Goal: Participate in discussion: Engage in conversation with other users on a specific topic

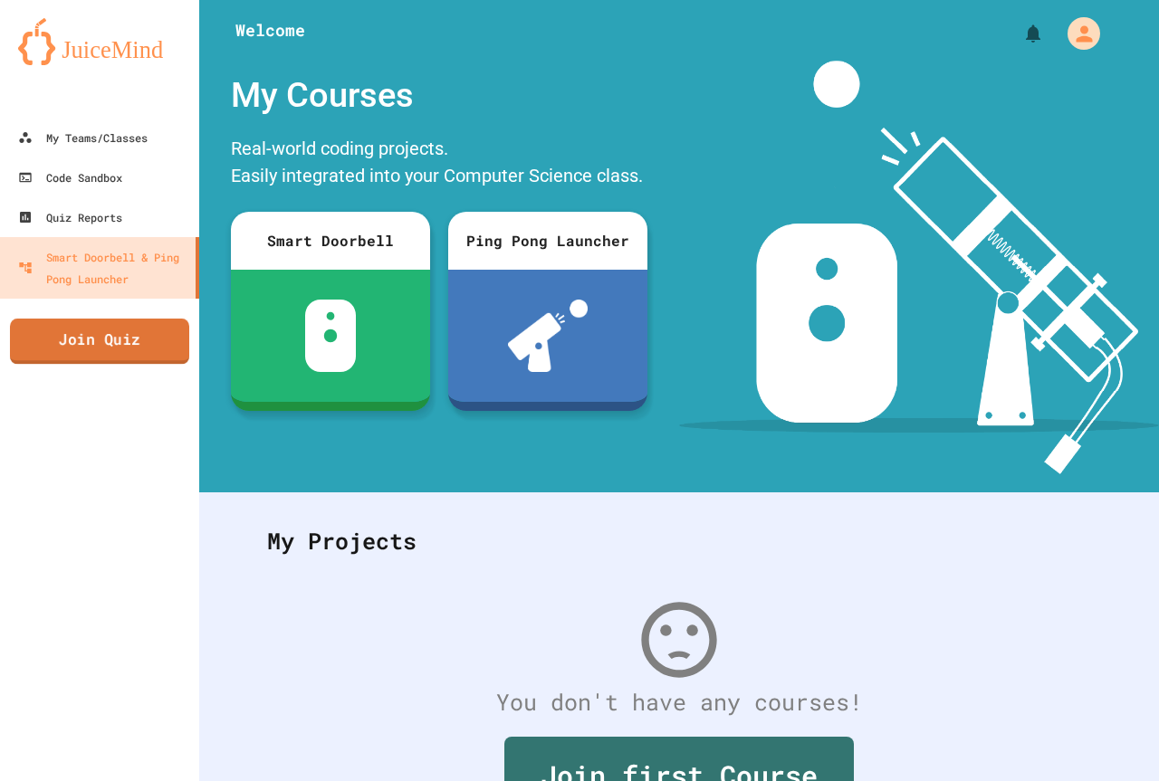
click at [120, 346] on link "Join Quiz" at bounding box center [99, 341] width 179 height 45
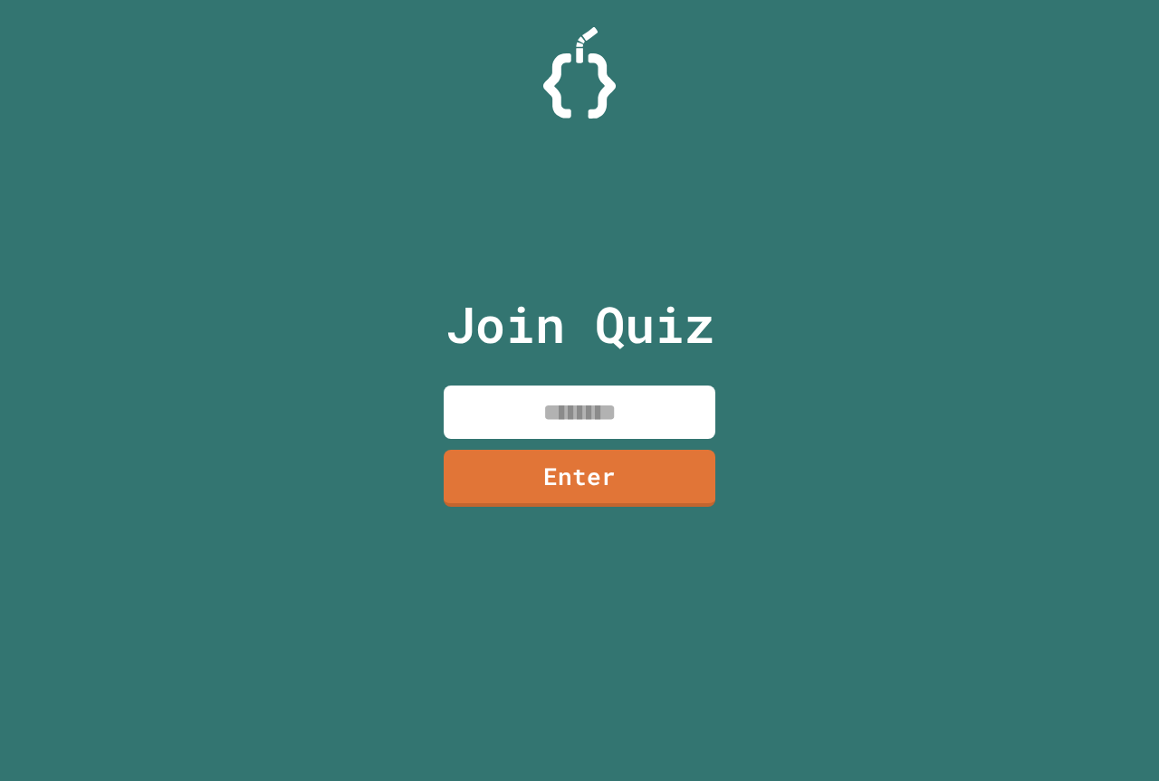
click at [509, 399] on input at bounding box center [580, 412] width 272 height 53
type input "********"
click at [552, 488] on link "Enter" at bounding box center [579, 477] width 276 height 60
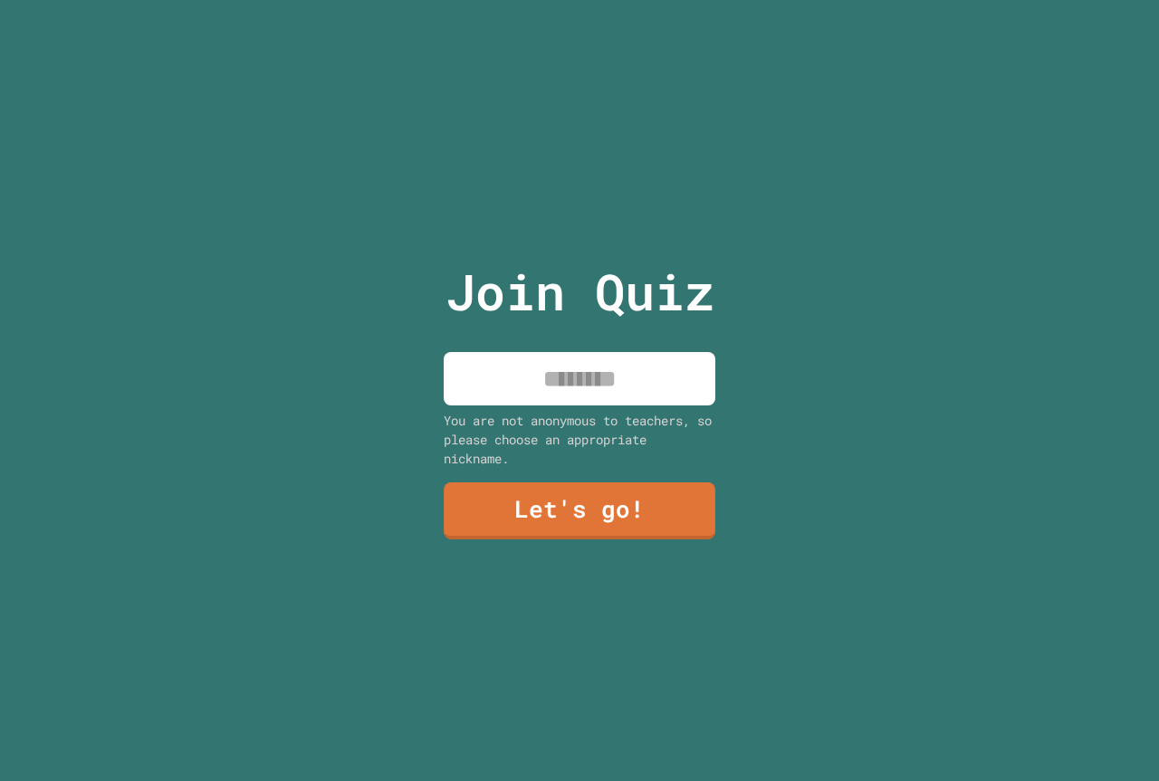
click at [577, 340] on div "Join Quiz You are not anonymous to teachers, so please choose an appropriate ni…" at bounding box center [579, 390] width 305 height 781
click at [580, 363] on input at bounding box center [580, 378] width 272 height 53
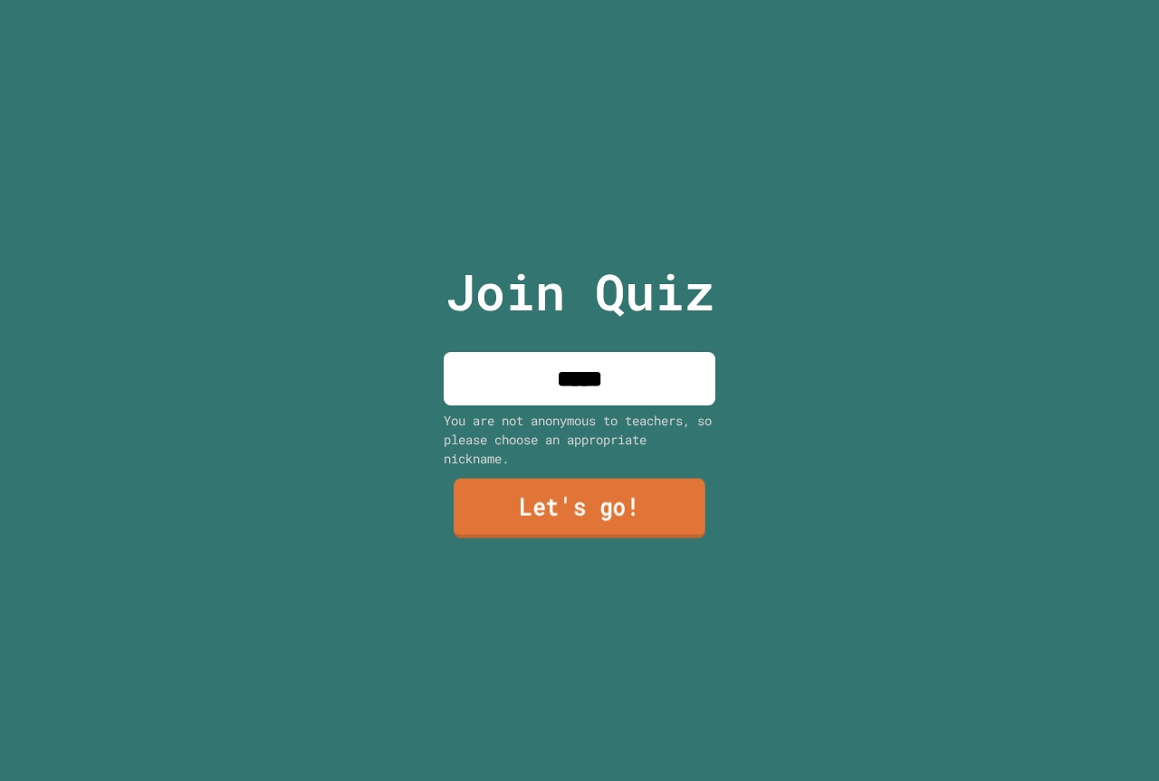
type input "*****"
click at [632, 482] on link "Let's go!" at bounding box center [580, 509] width 252 height 60
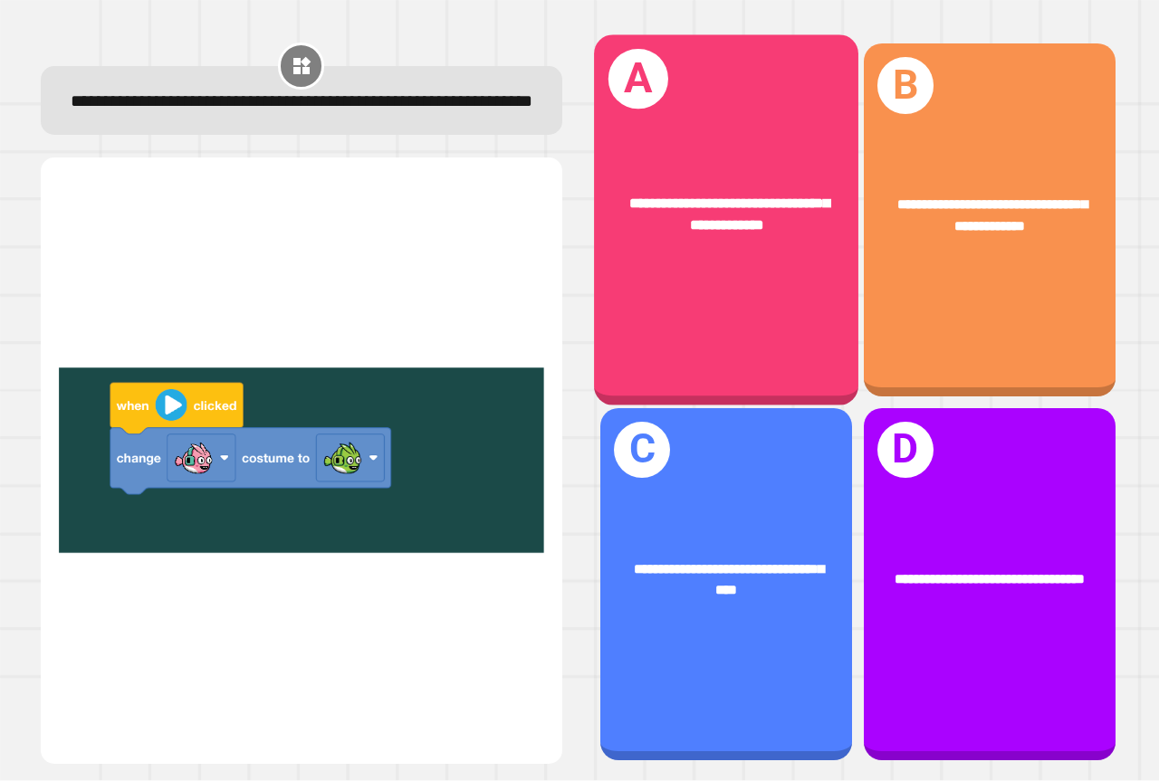
click at [681, 210] on span "**********" at bounding box center [729, 215] width 200 height 36
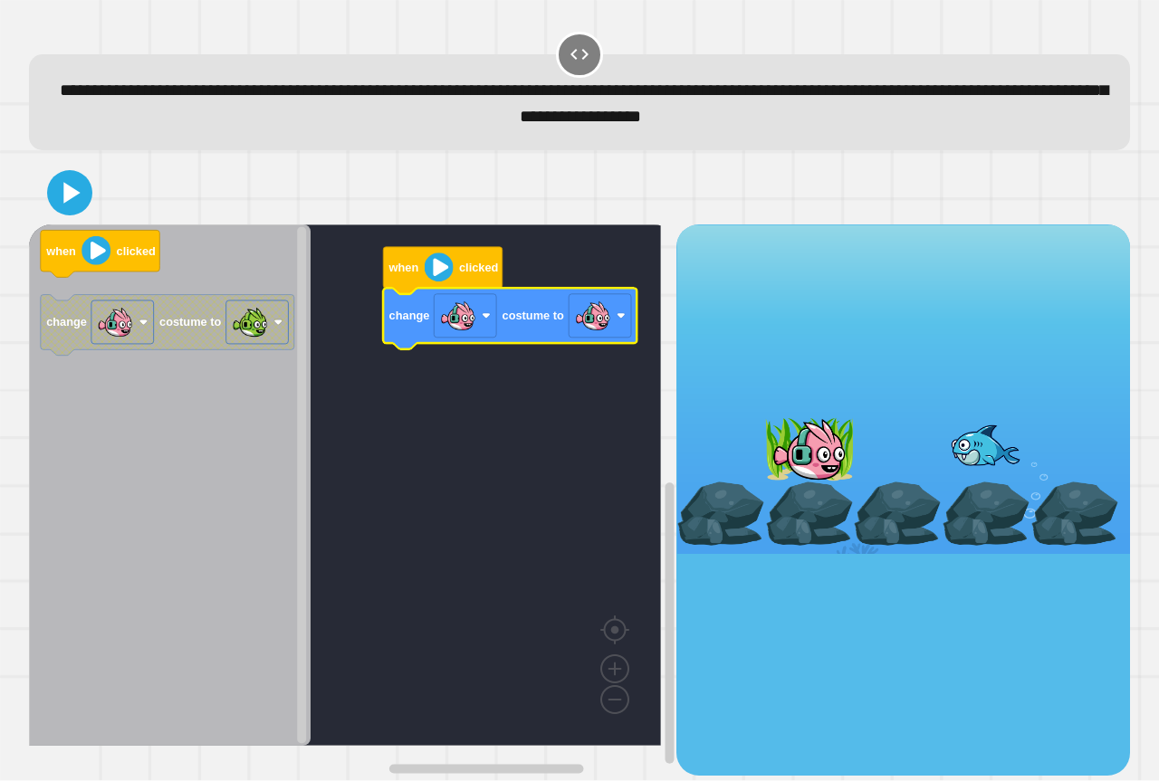
click at [522, 396] on rect "Blockly Workspace" at bounding box center [345, 486] width 632 height 522
click at [440, 271] on image "Blockly Workspace" at bounding box center [439, 268] width 29 height 29
click at [436, 280] on image "Blockly Workspace" at bounding box center [439, 268] width 29 height 29
click at [413, 342] on div "when clicked change costume to when clicked change costume to" at bounding box center [352, 500] width 647 height 551
click at [463, 333] on image "Blockly Workspace" at bounding box center [458, 316] width 36 height 36
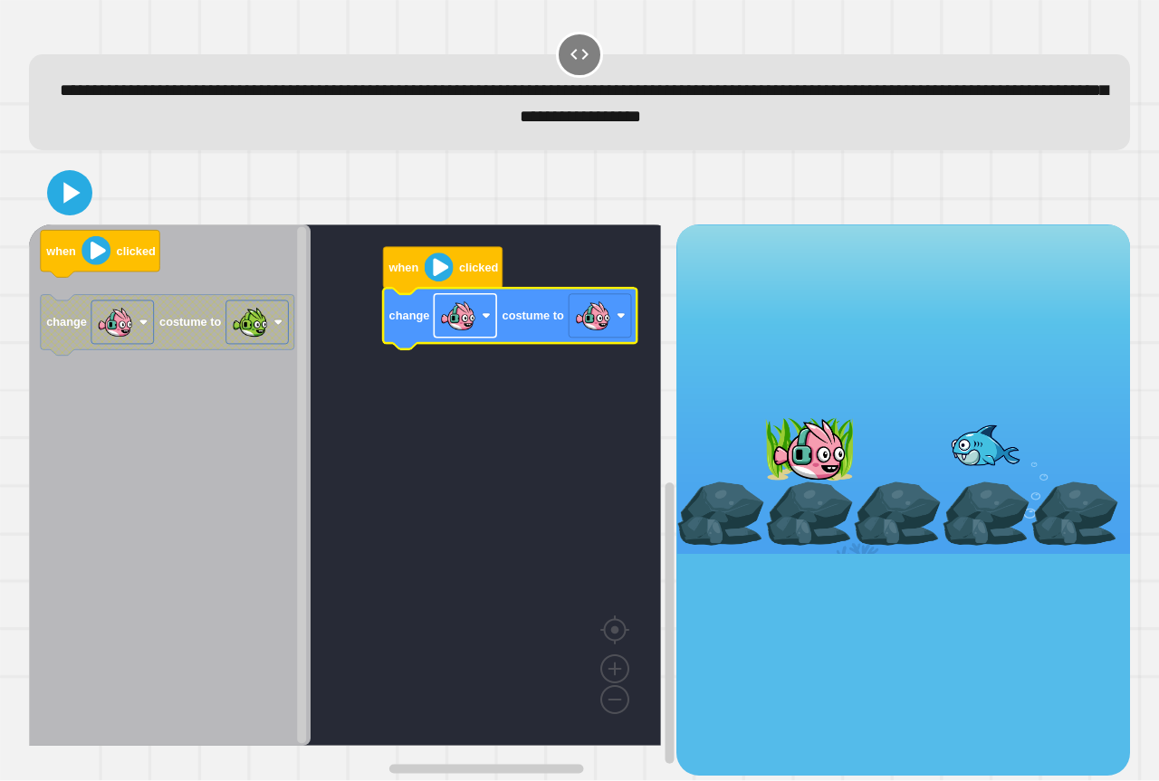
click at [464, 331] on image "Blockly Workspace" at bounding box center [458, 316] width 36 height 36
click at [597, 331] on image "Blockly Workspace" at bounding box center [593, 316] width 36 height 36
click at [428, 279] on image "Blockly Workspace" at bounding box center [439, 268] width 29 height 29
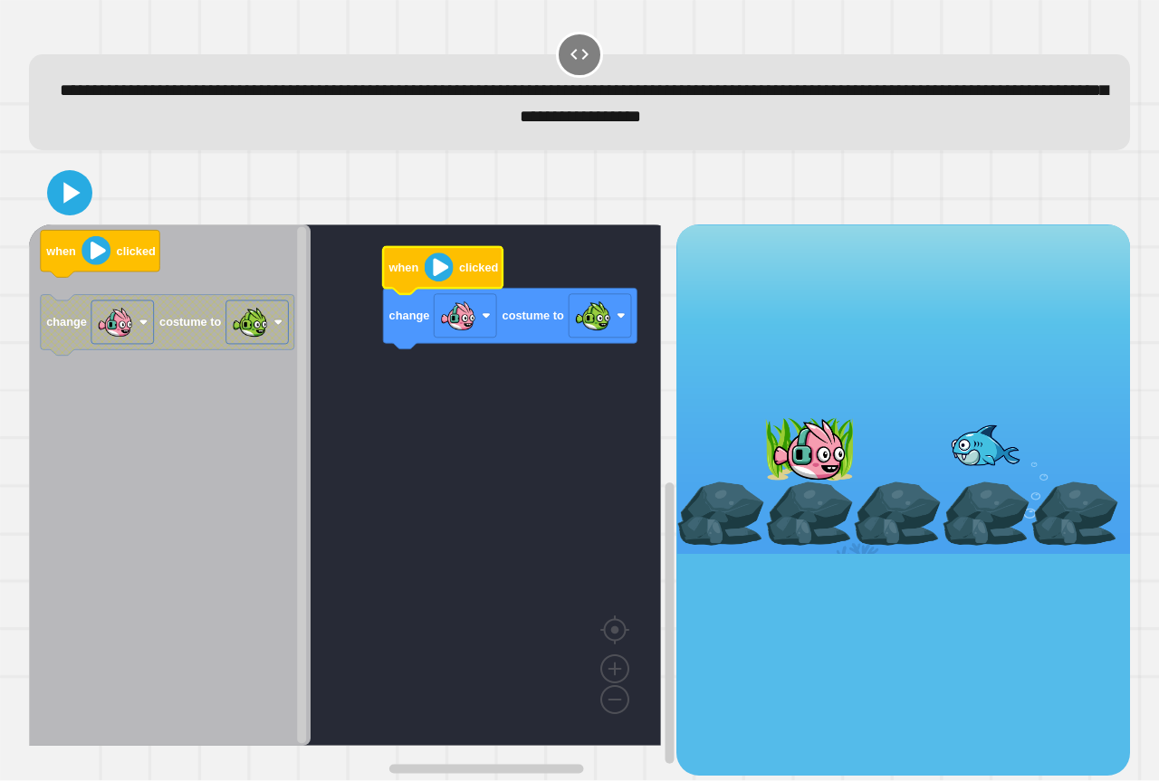
click at [437, 281] on image "Blockly Workspace" at bounding box center [439, 268] width 29 height 29
click at [442, 276] on image "Blockly Workspace" at bounding box center [439, 268] width 29 height 29
click at [438, 272] on image "Blockly Workspace" at bounding box center [439, 268] width 29 height 29
click at [77, 199] on icon at bounding box center [69, 192] width 43 height 43
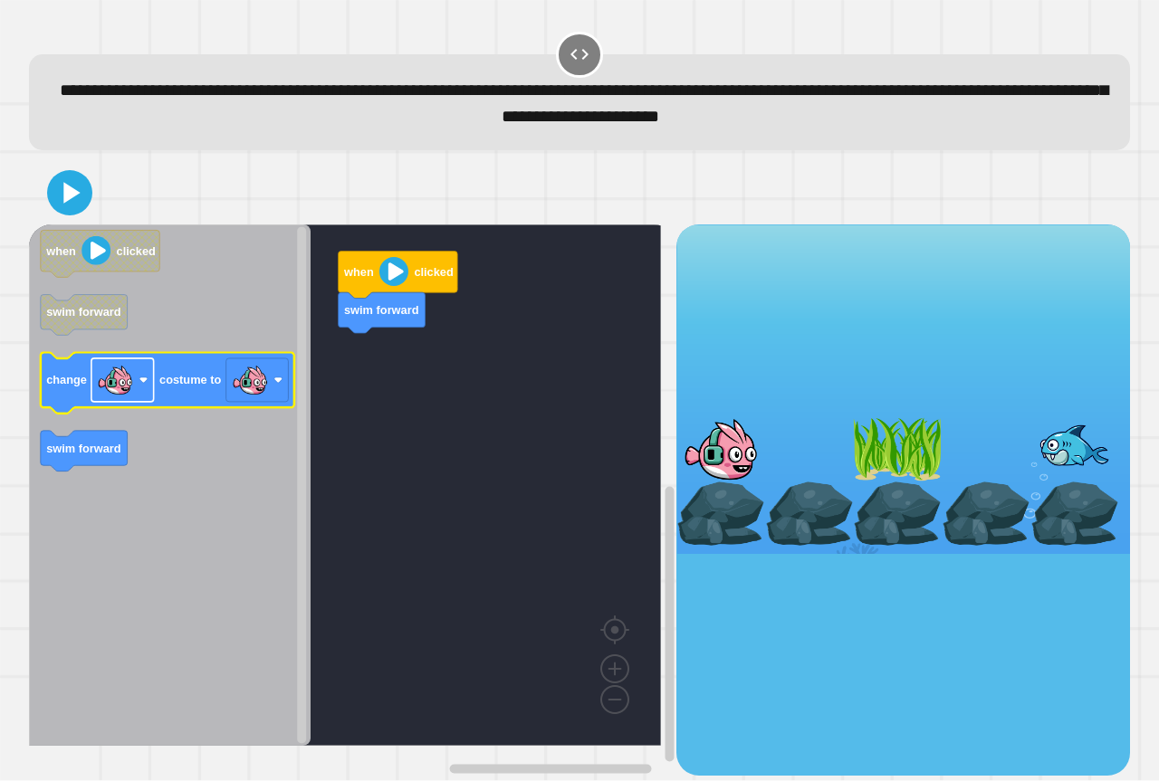
click at [98, 398] on image "Blockly Workspace" at bounding box center [115, 380] width 36 height 36
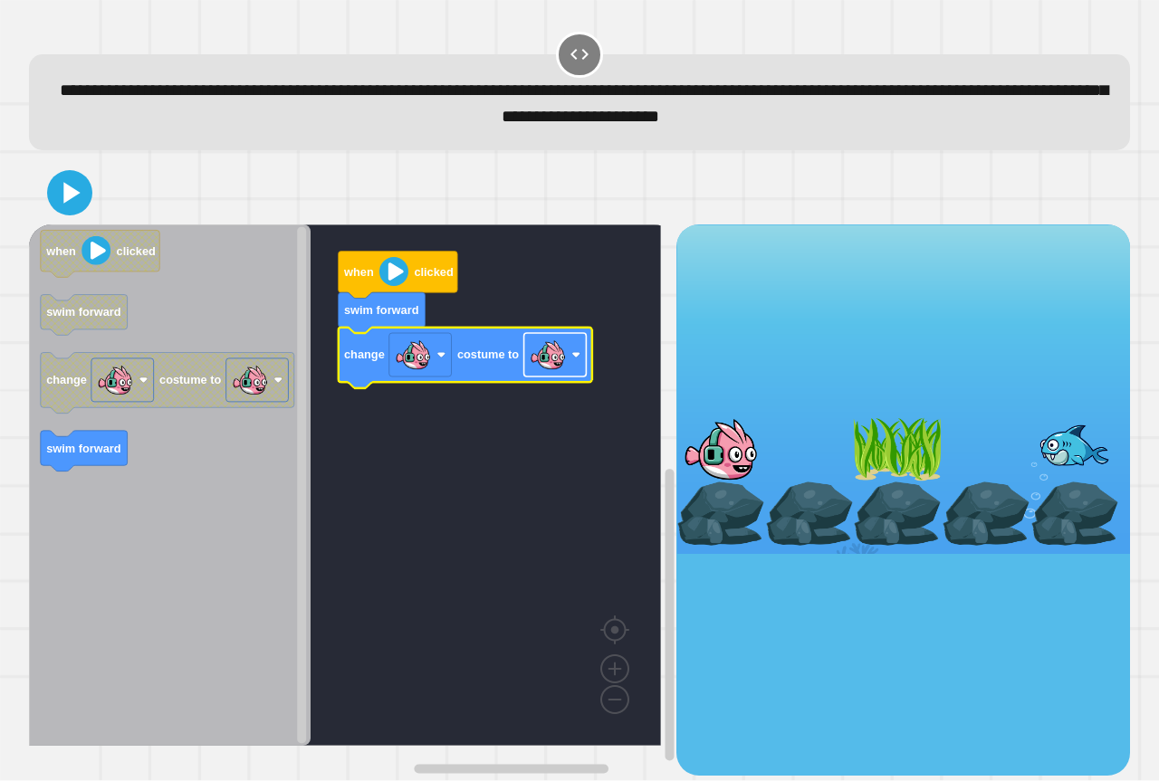
click at [562, 368] on image "Blockly Workspace" at bounding box center [548, 355] width 36 height 36
click at [64, 186] on icon at bounding box center [72, 192] width 20 height 25
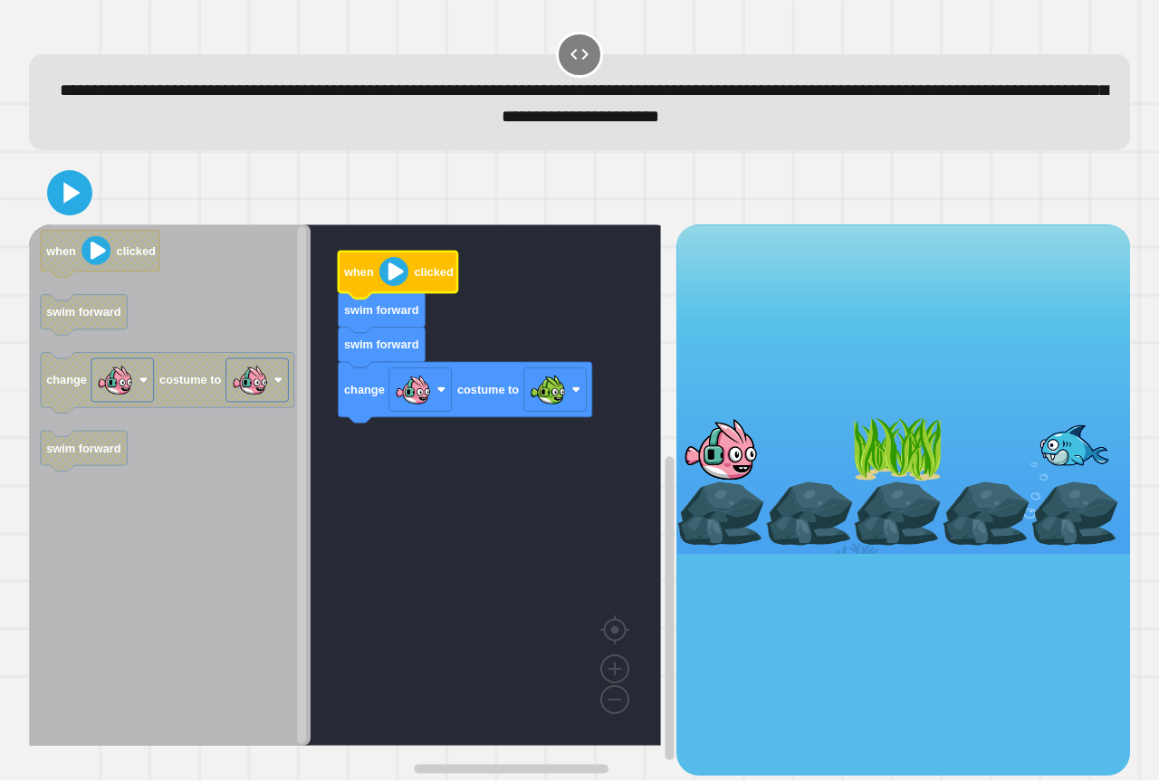
click at [398, 289] on icon "Blockly Workspace" at bounding box center [399, 275] width 120 height 47
click at [68, 214] on icon at bounding box center [69, 192] width 43 height 43
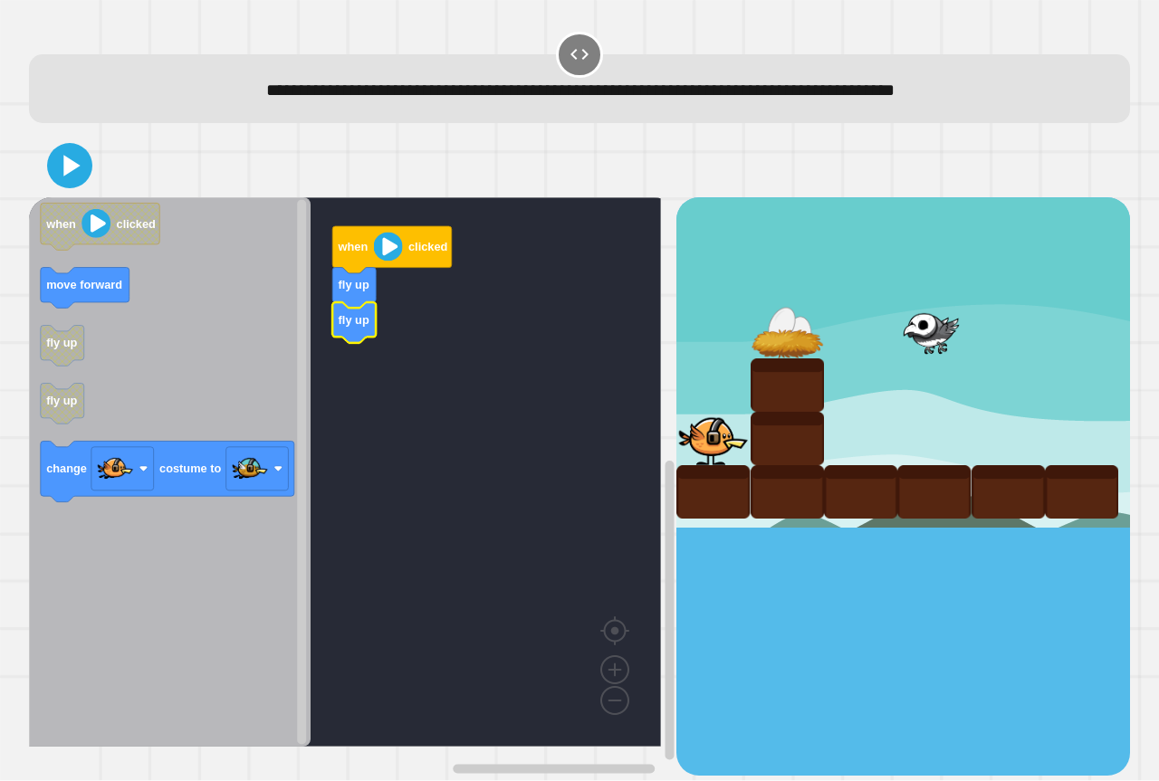
click at [81, 309] on icon "when clicked move forward fly up fly up change costume to" at bounding box center [170, 472] width 282 height 550
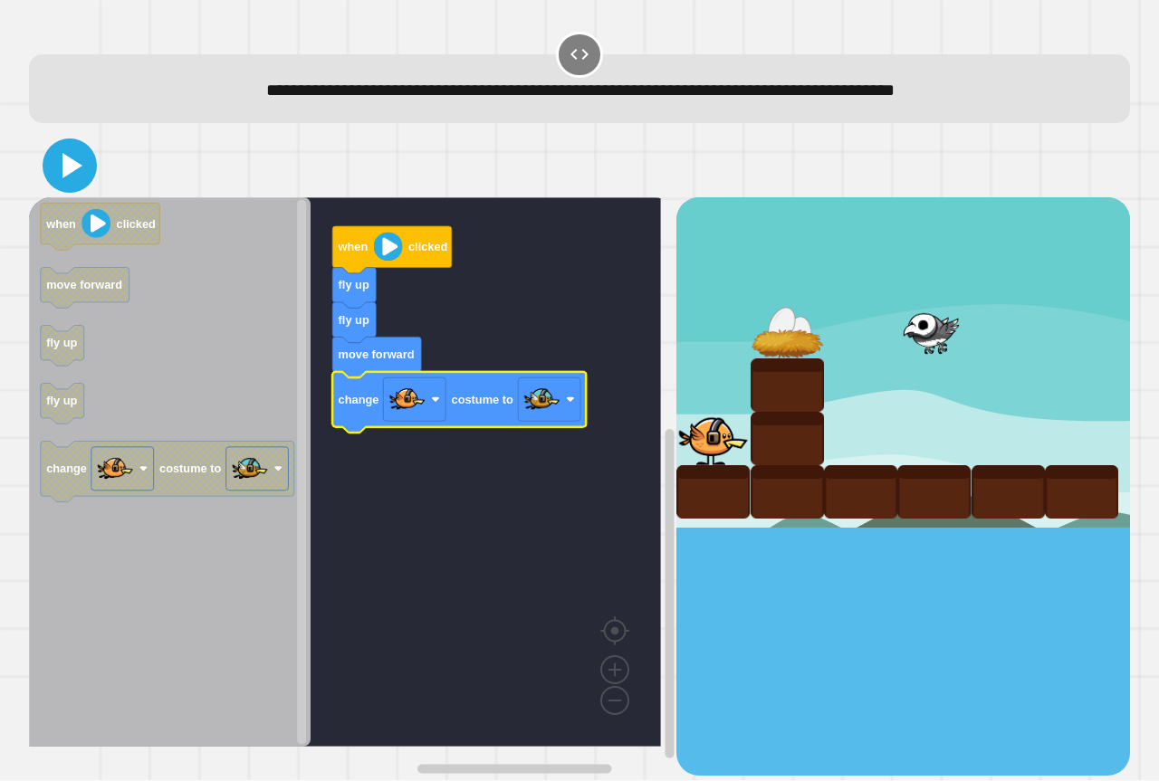
click at [63, 170] on icon at bounding box center [72, 165] width 20 height 25
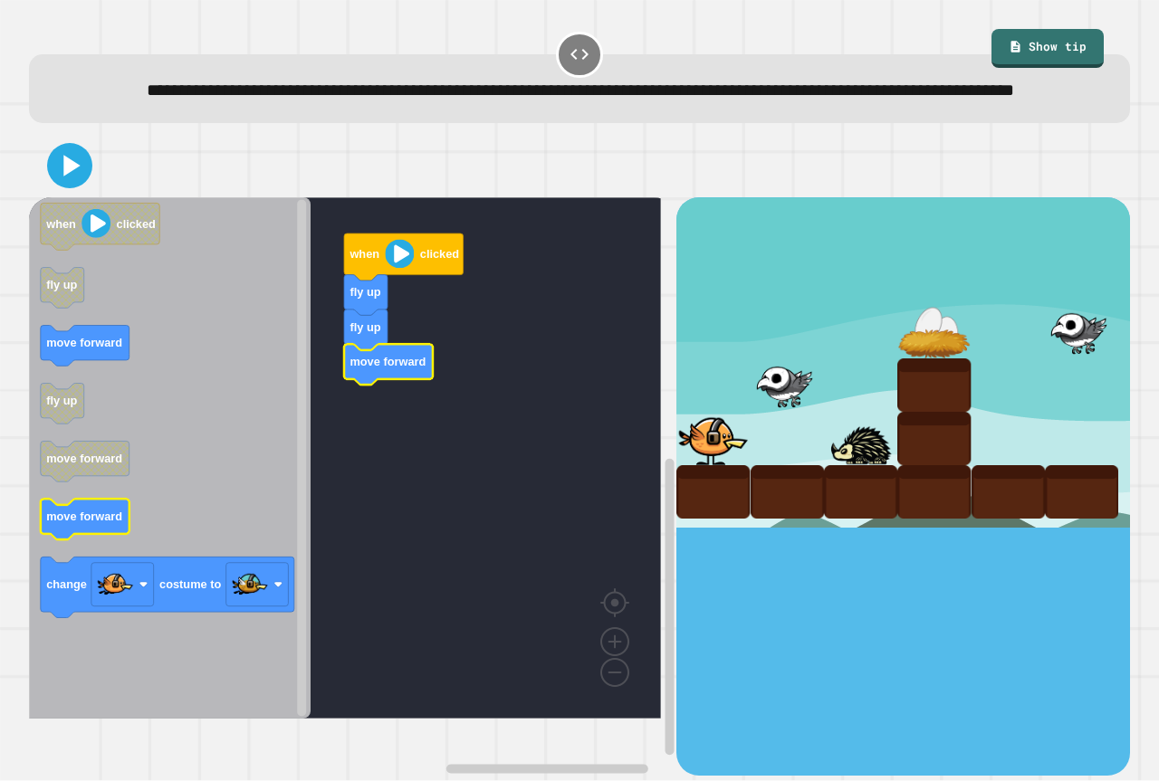
click at [116, 534] on icon "when clicked fly up move forward fly up move forward move forward change costum…" at bounding box center [170, 458] width 282 height 522
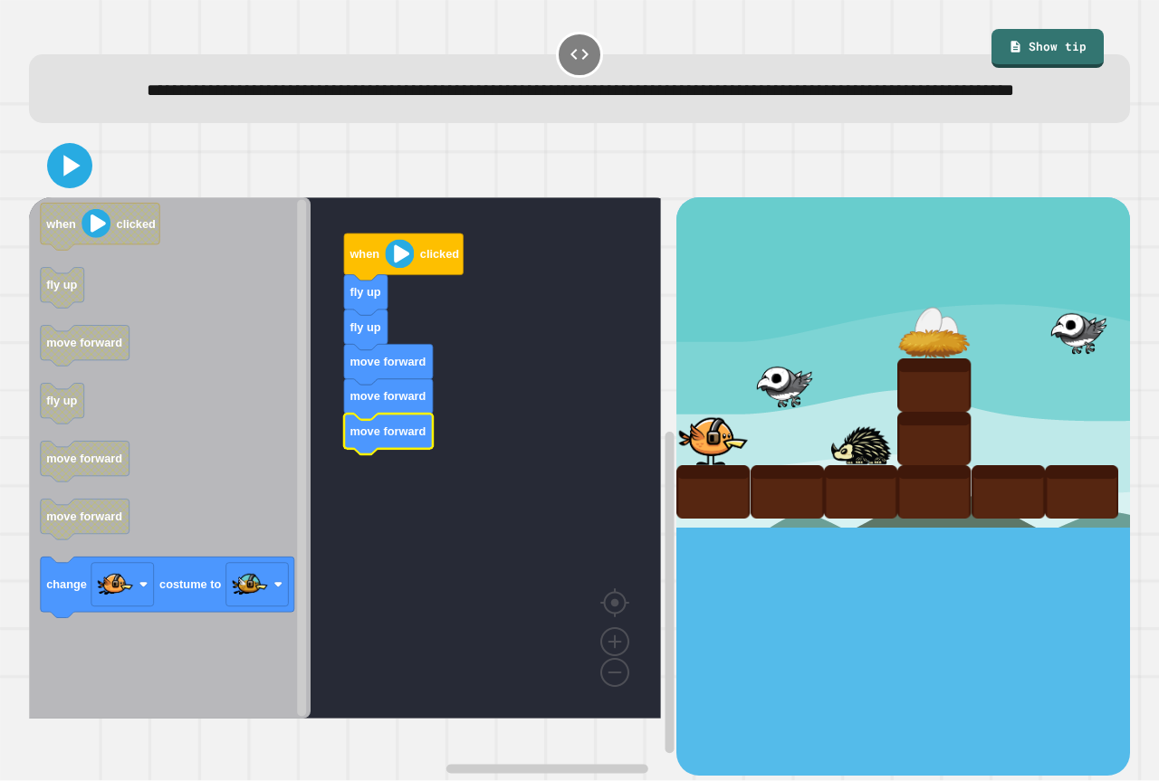
click at [254, 581] on icon "Blockly Workspace" at bounding box center [170, 458] width 282 height 522
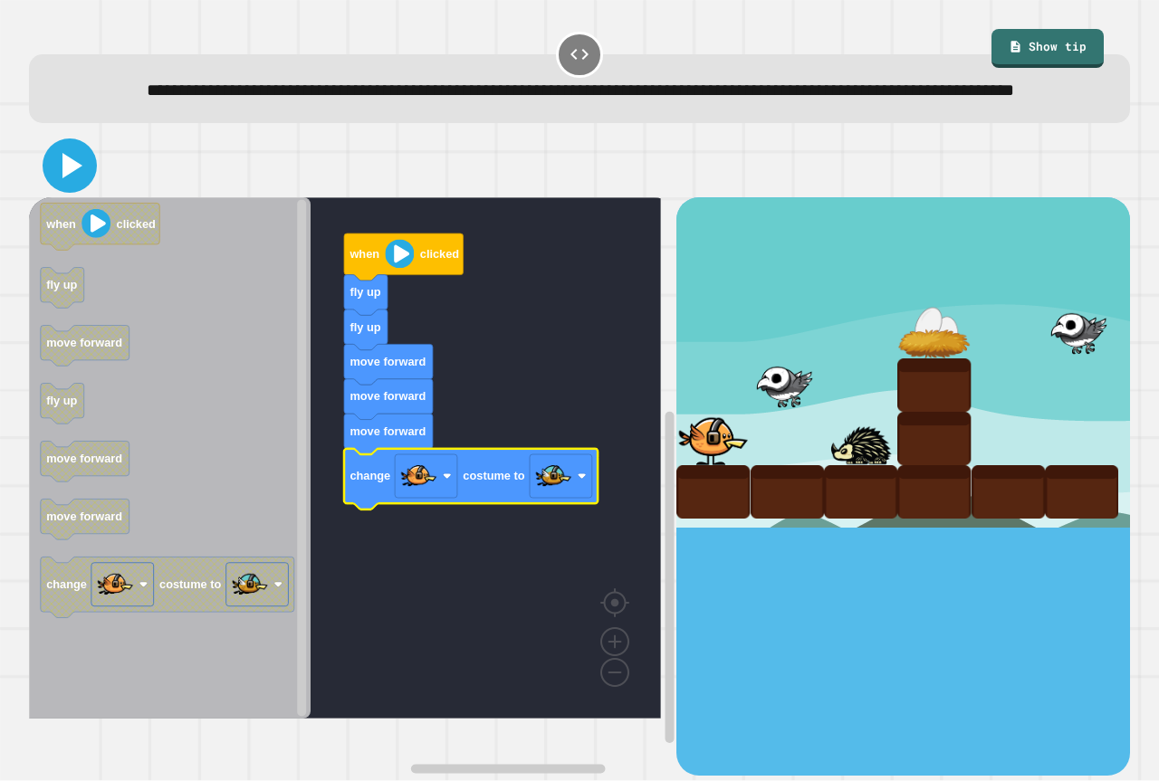
click at [72, 187] on icon at bounding box center [69, 165] width 43 height 43
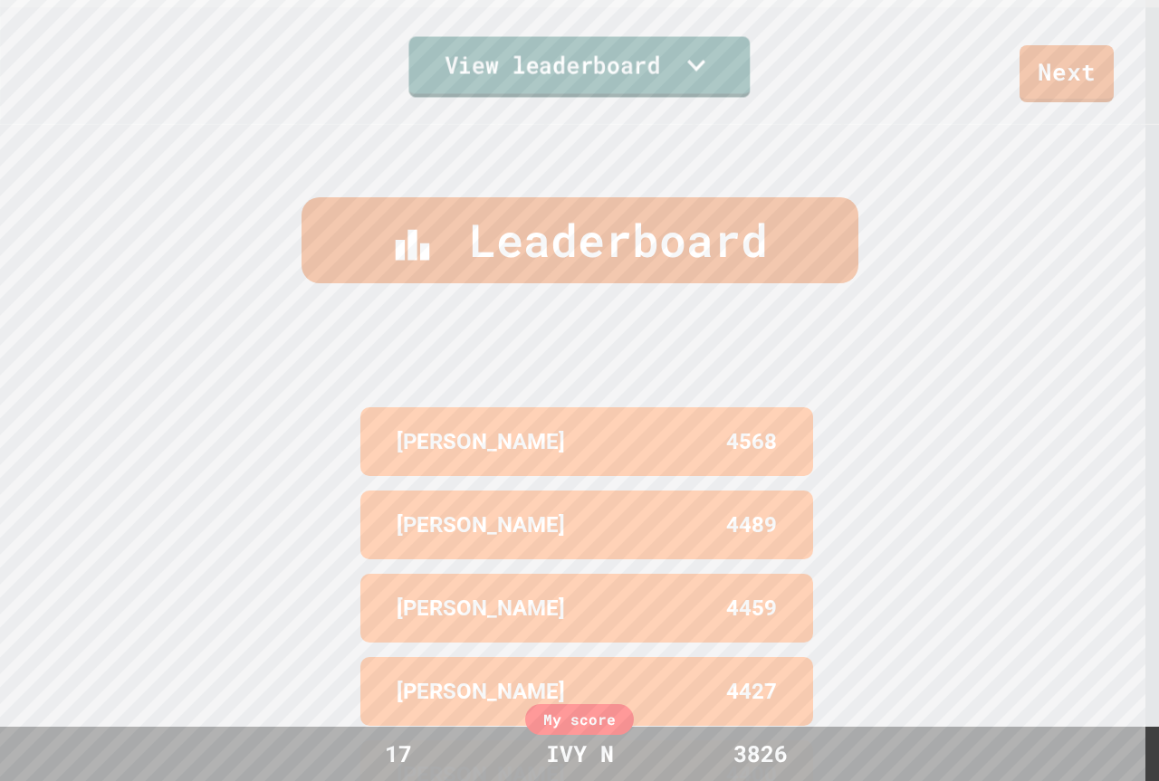
scroll to position [789, 0]
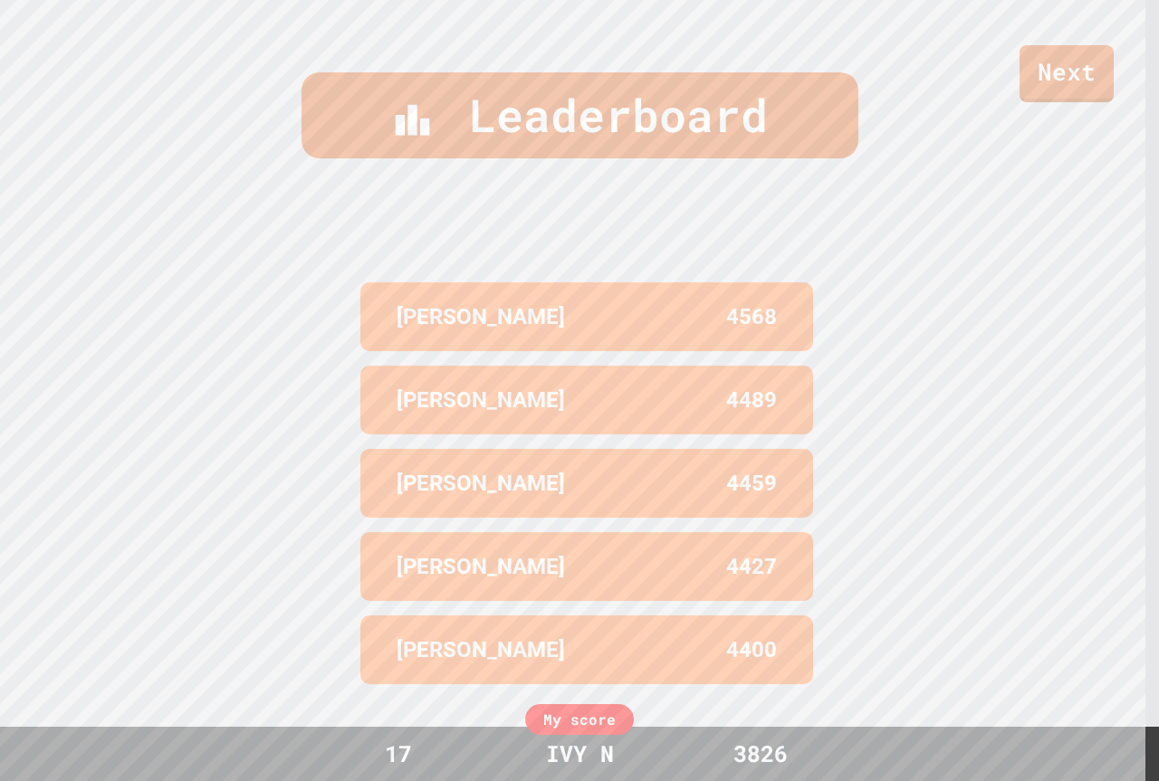
click at [465, 120] on div "Leaderboard" at bounding box center [580, 115] width 557 height 86
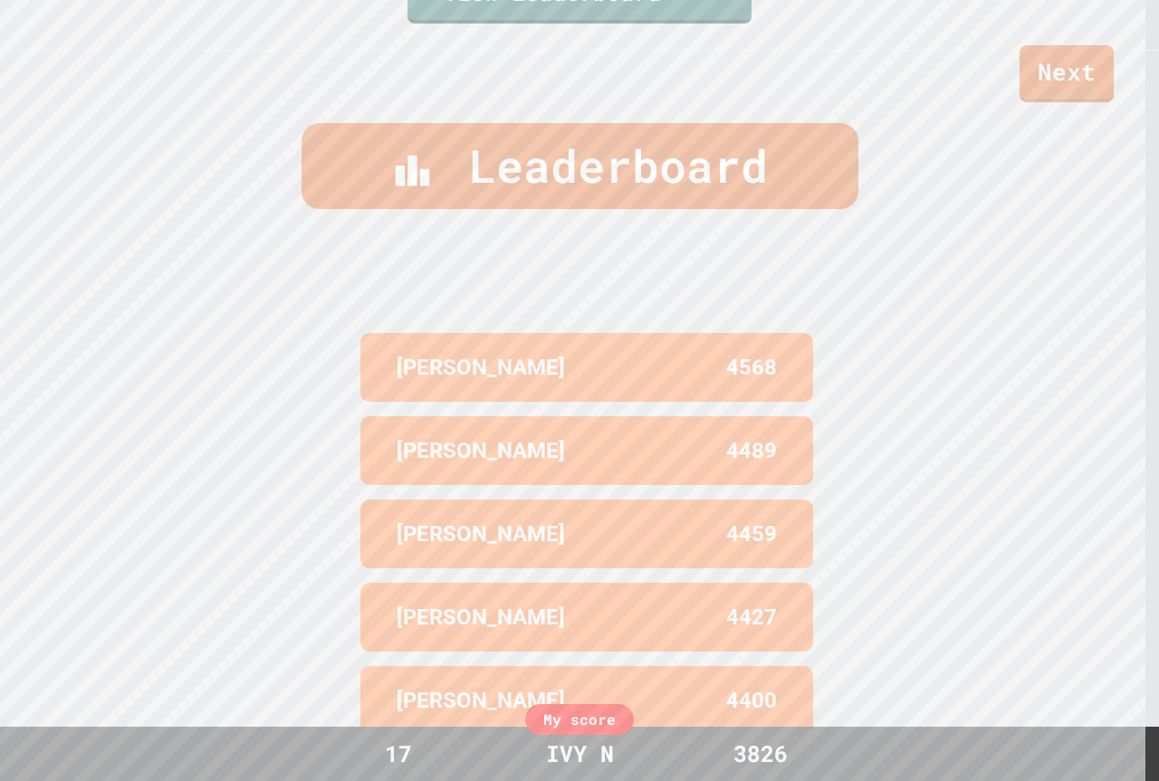
scroll to position [698, 0]
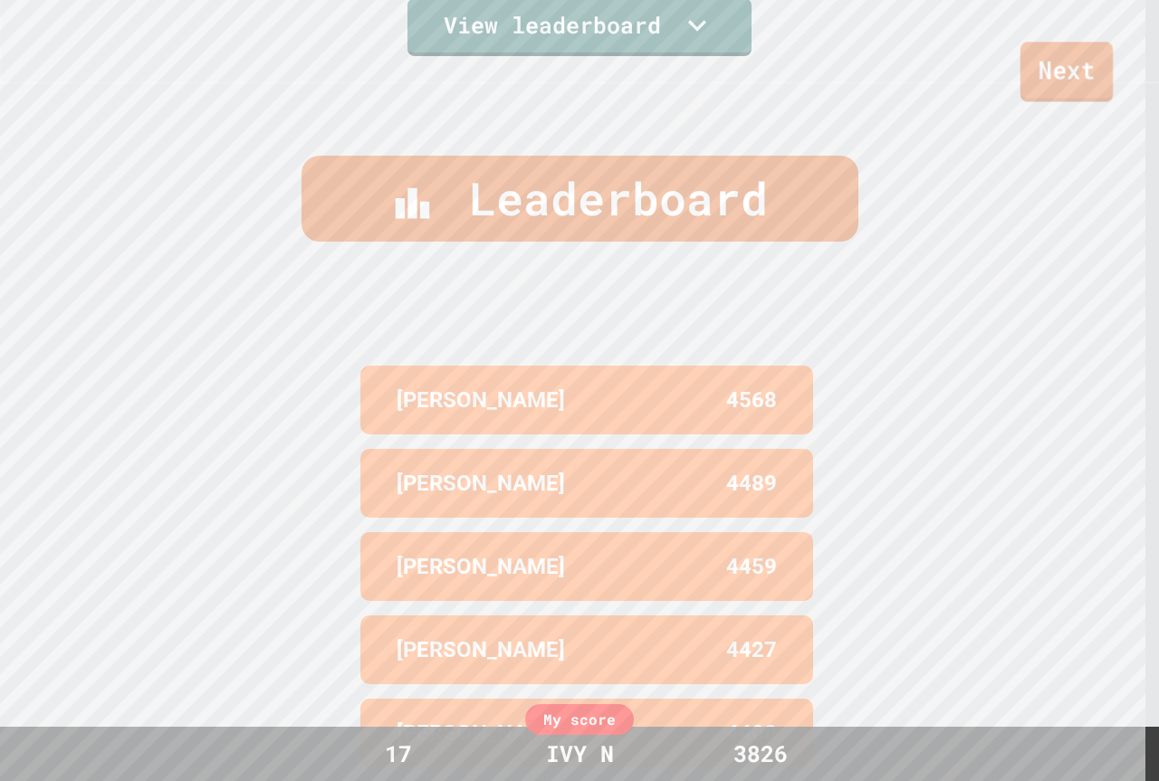
click at [1071, 80] on link "Next" at bounding box center [1067, 72] width 92 height 60
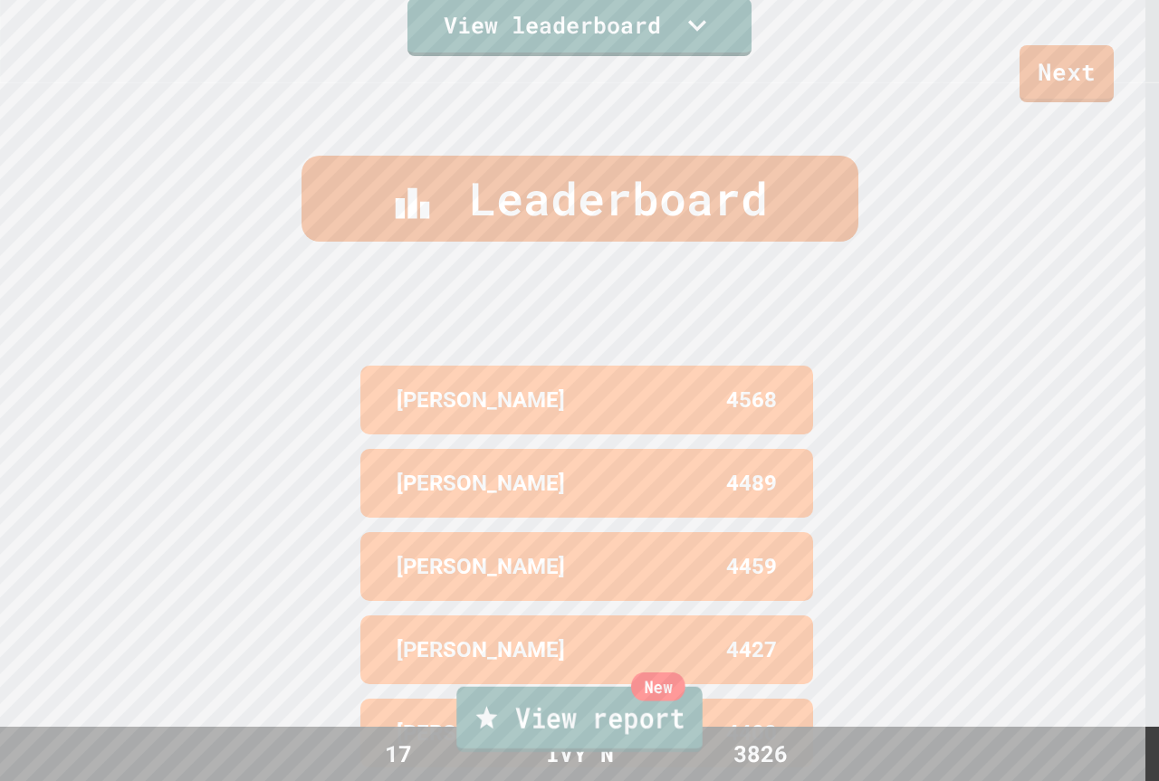
click at [679, 731] on link "New View report" at bounding box center [578, 719] width 245 height 65
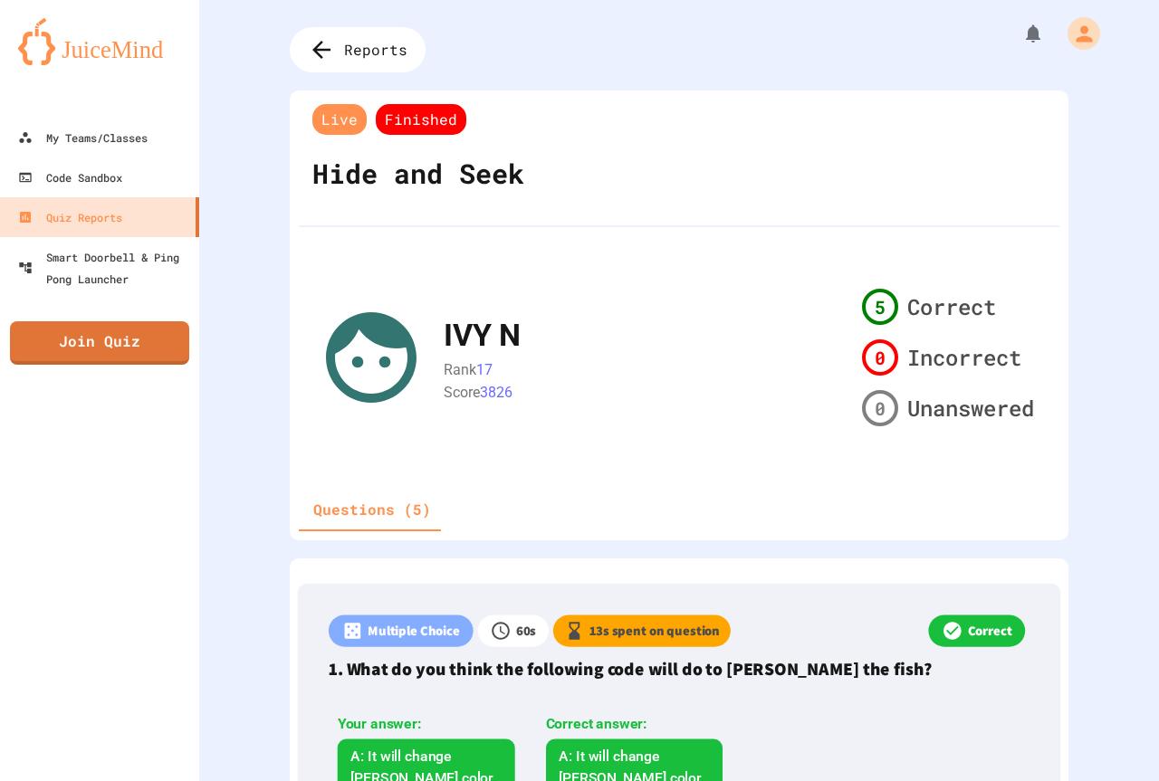
click at [157, 325] on link "Join Quiz" at bounding box center [99, 342] width 179 height 43
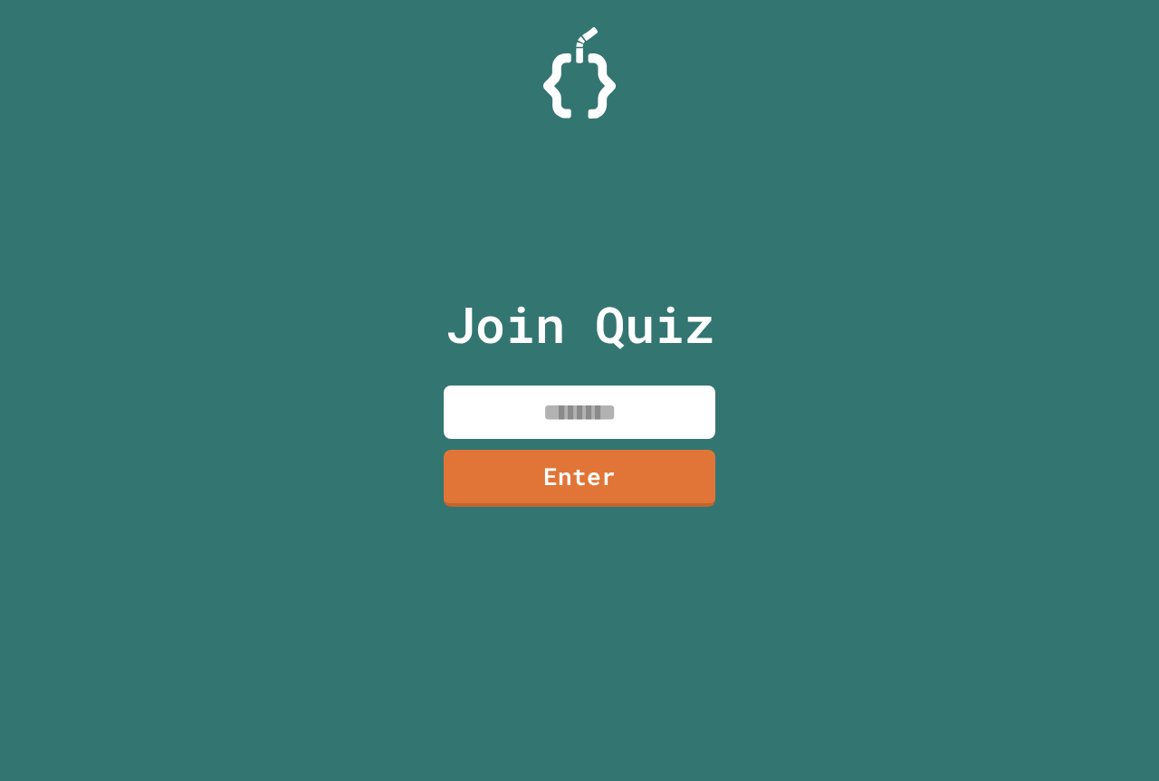
click at [542, 387] on input at bounding box center [580, 412] width 272 height 53
type input "********"
click at [618, 490] on link "Enter" at bounding box center [580, 476] width 264 height 60
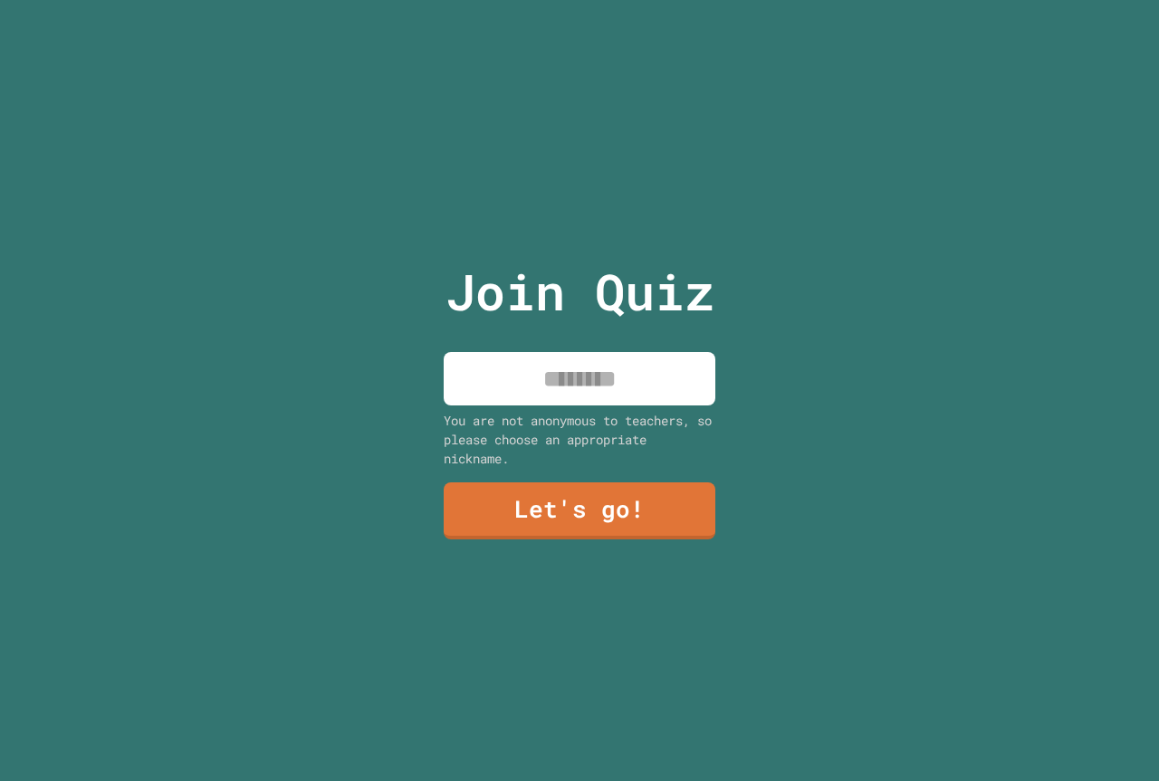
click at [567, 366] on input at bounding box center [580, 378] width 272 height 53
type input "*****"
click at [616, 514] on link "Let's go!" at bounding box center [580, 510] width 276 height 60
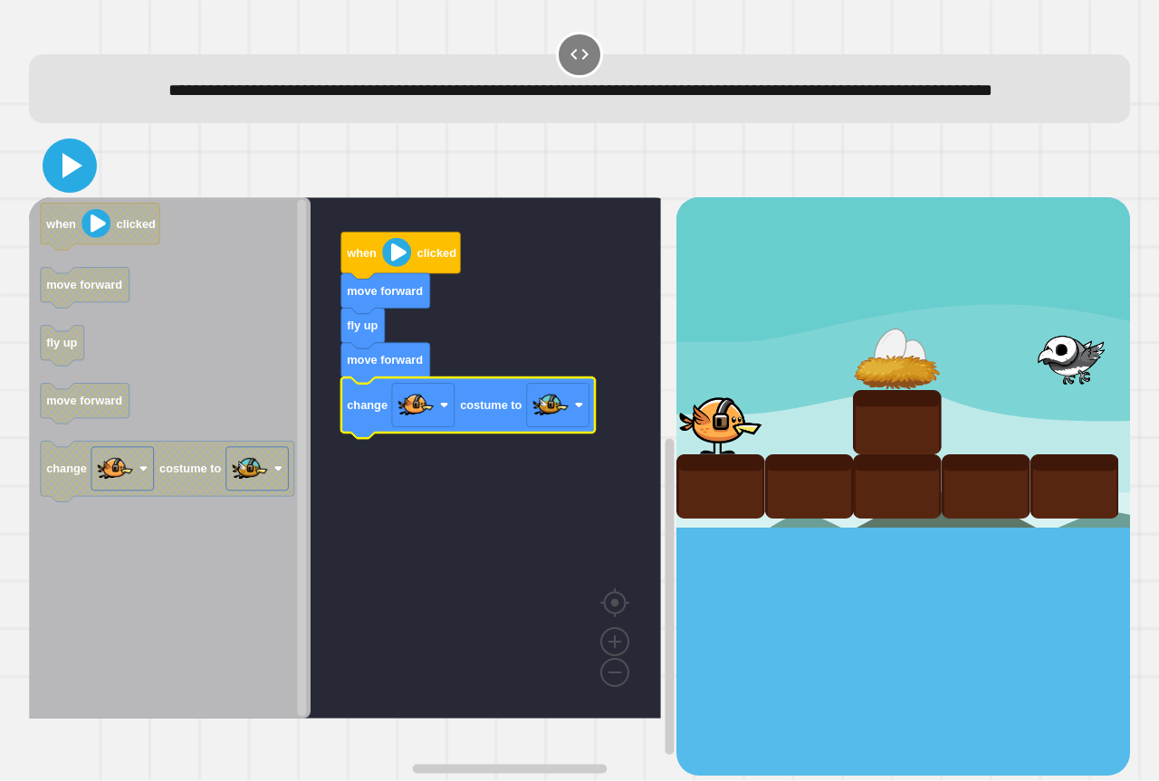
click at [66, 177] on icon at bounding box center [69, 165] width 43 height 43
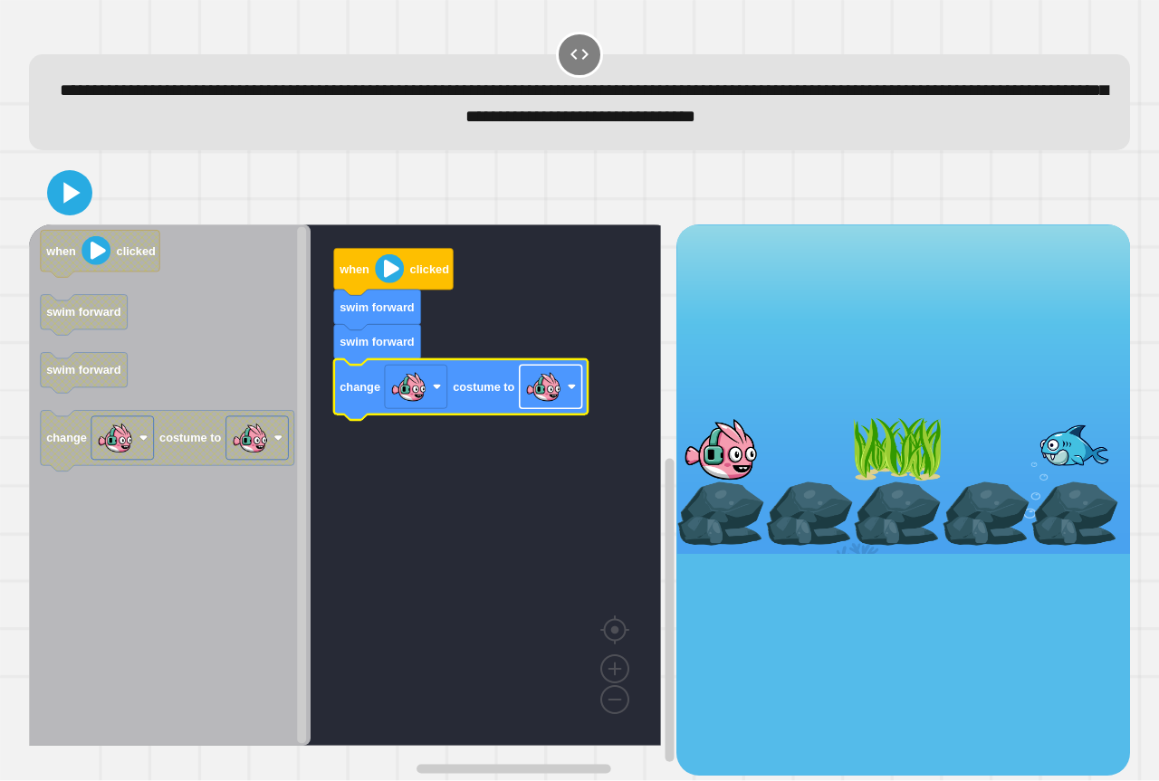
click at [532, 399] on image "Blockly Workspace" at bounding box center [543, 387] width 36 height 36
click at [69, 205] on icon at bounding box center [69, 192] width 43 height 43
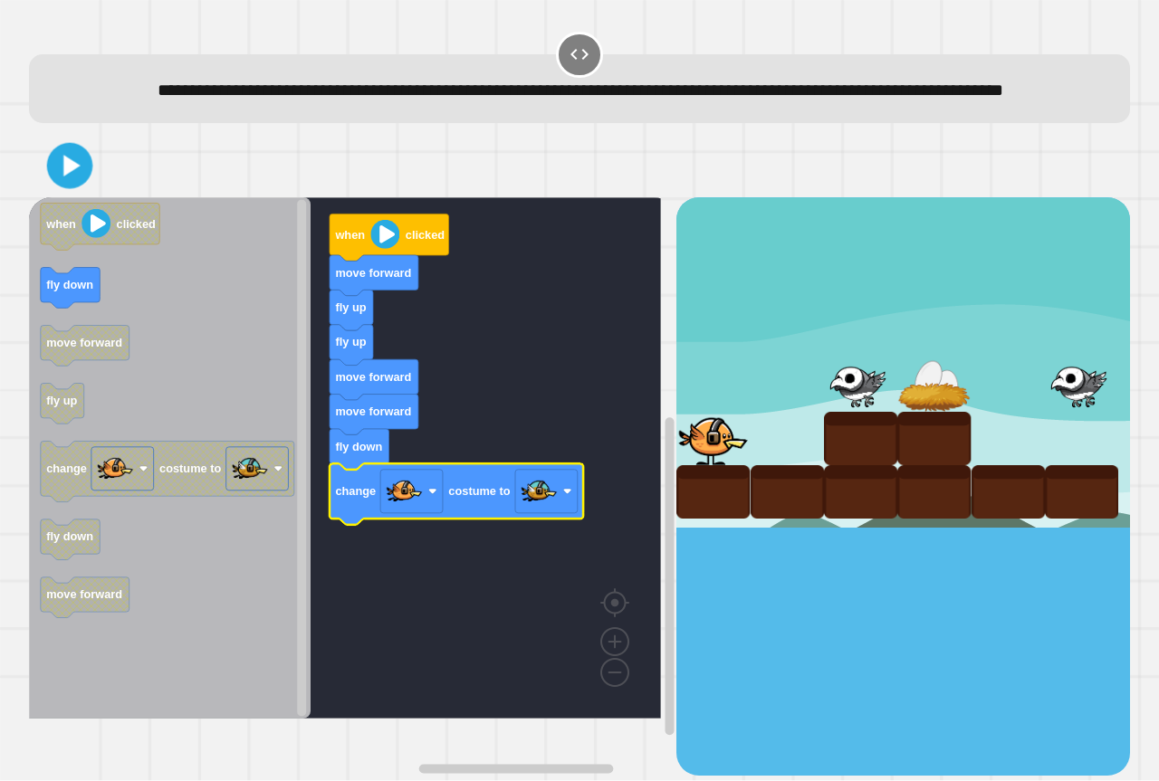
click at [62, 185] on icon at bounding box center [70, 166] width 37 height 37
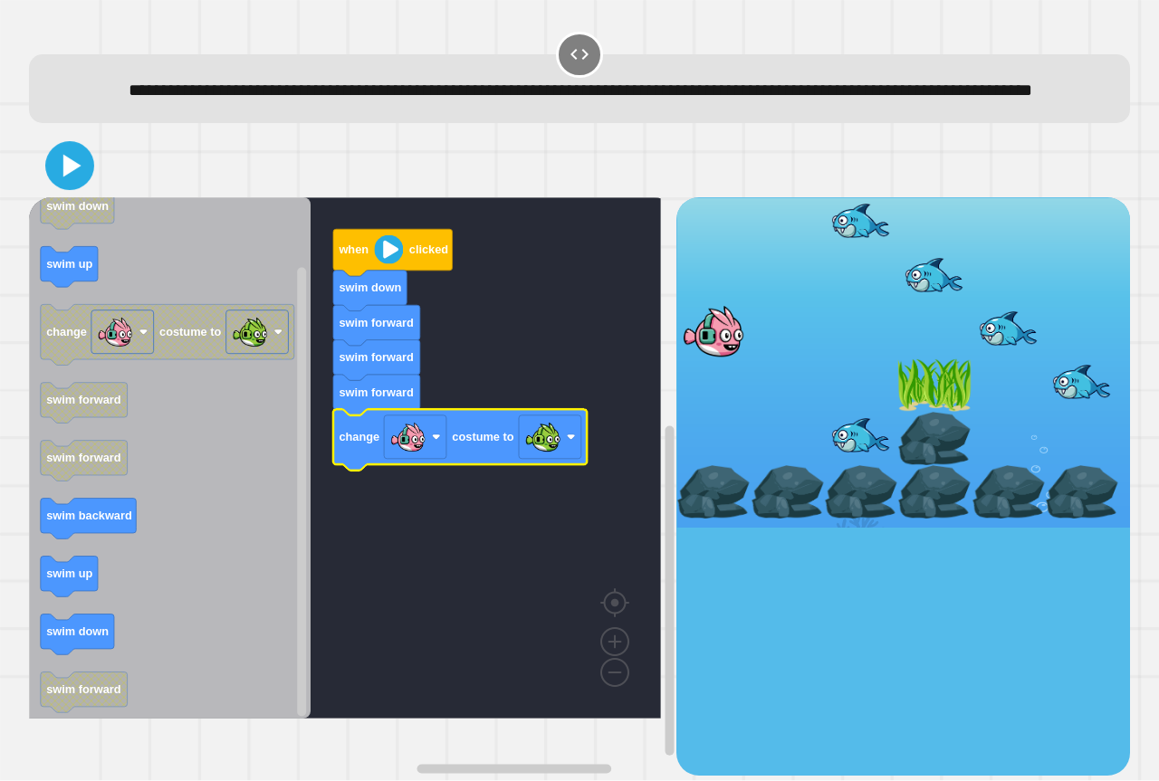
click at [68, 177] on icon at bounding box center [72, 166] width 18 height 23
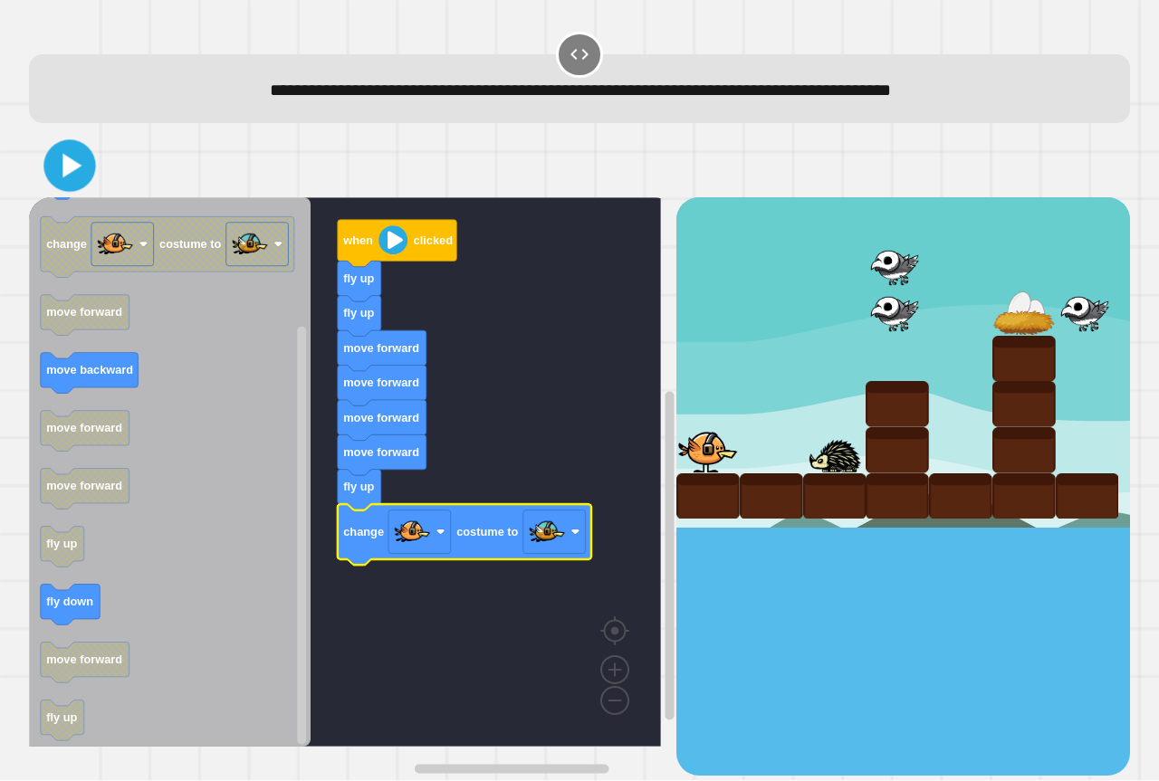
click at [71, 161] on icon at bounding box center [71, 166] width 19 height 24
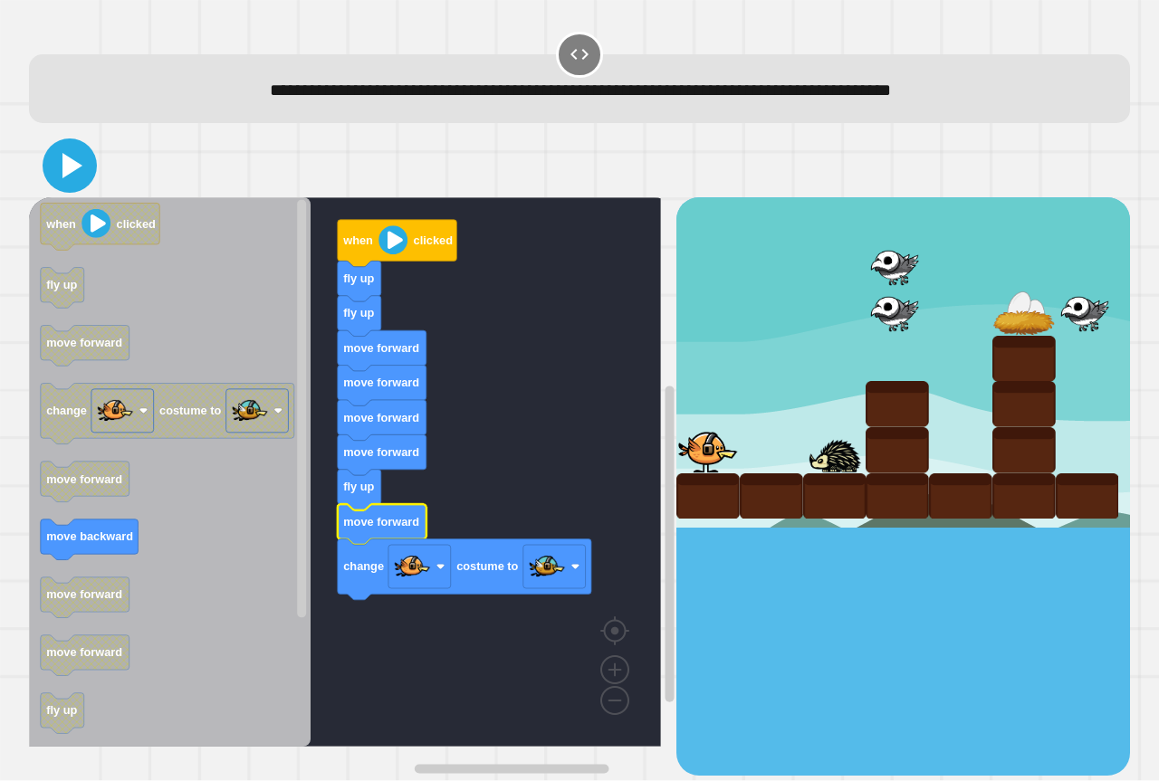
click at [85, 168] on icon at bounding box center [69, 165] width 43 height 43
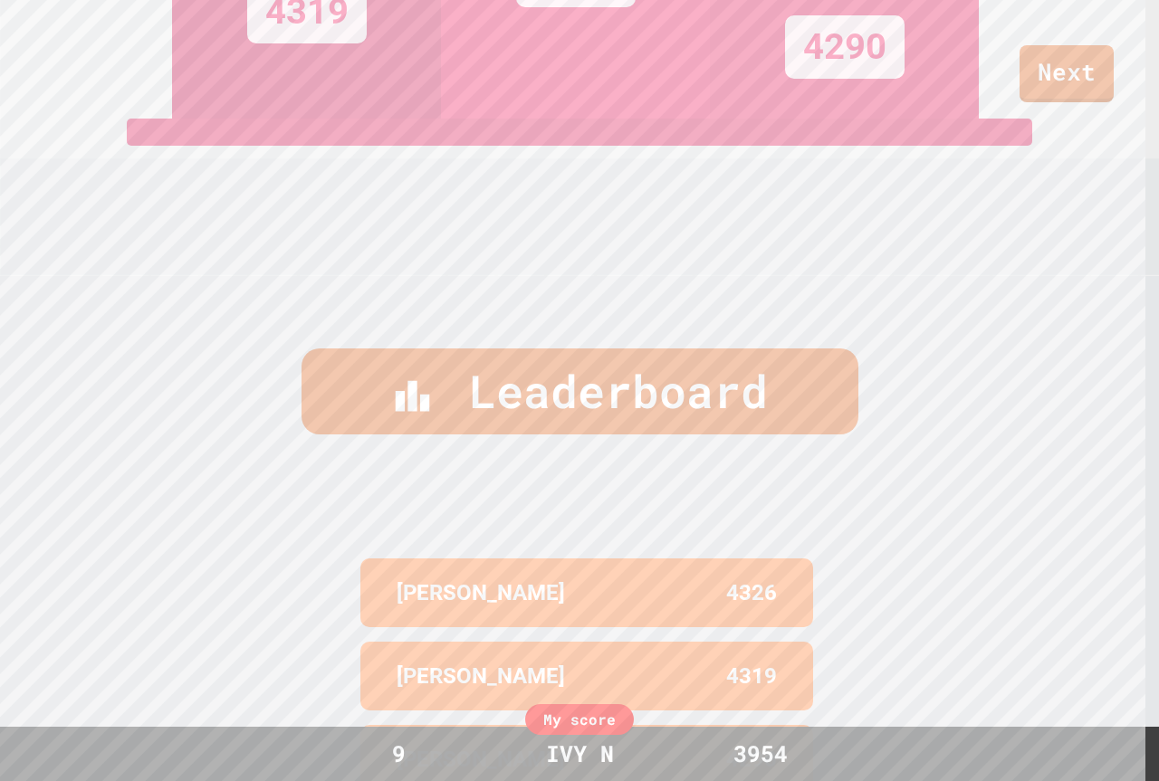
scroll to position [789, 0]
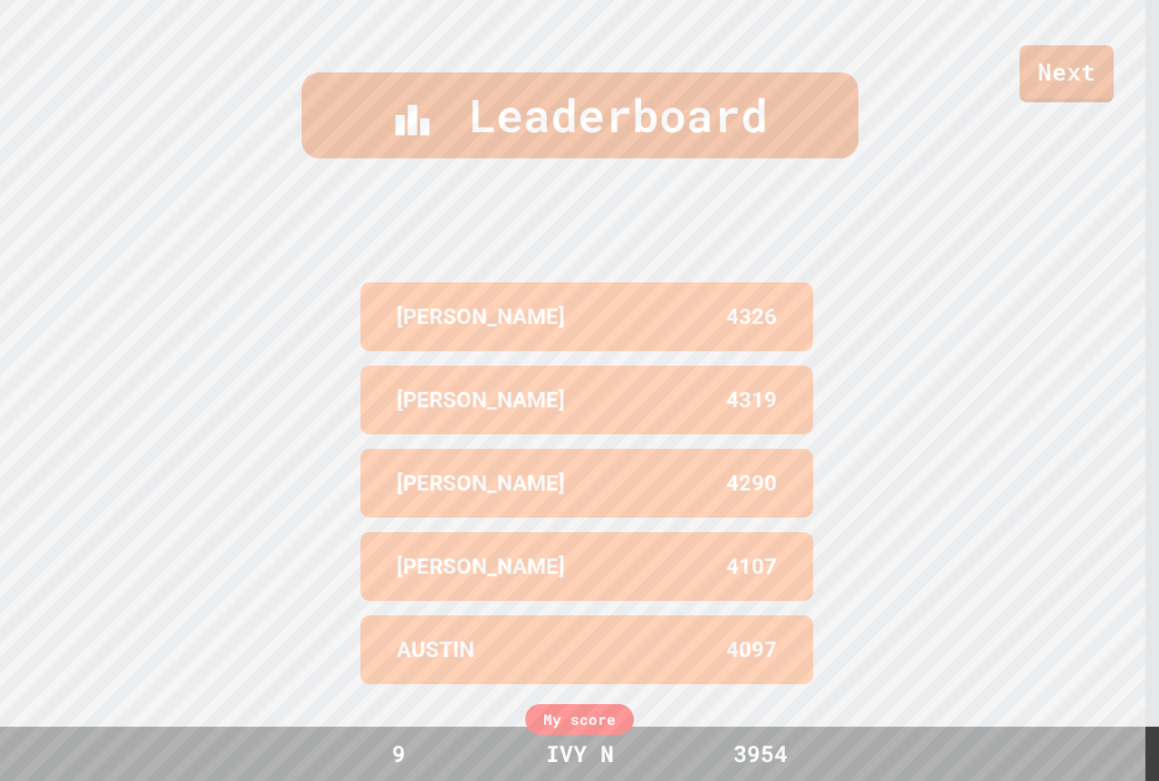
click at [551, 97] on div "Next" at bounding box center [579, 51] width 1159 height 102
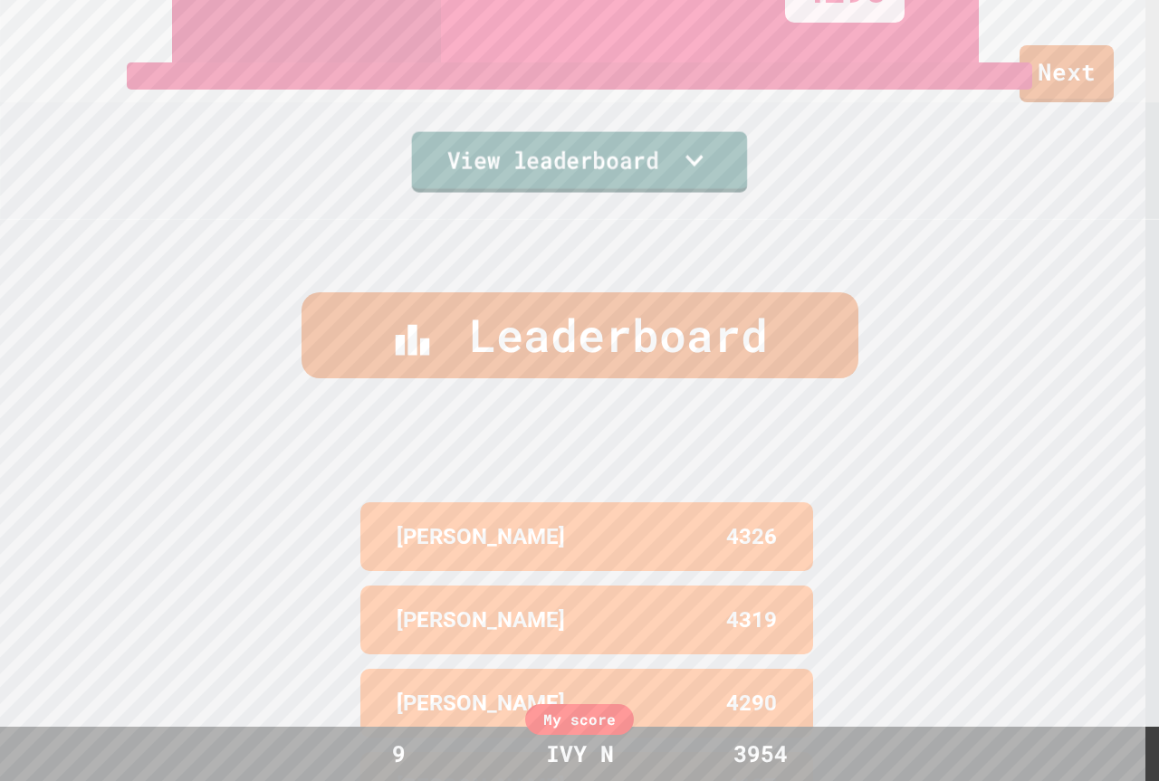
scroll to position [517, 0]
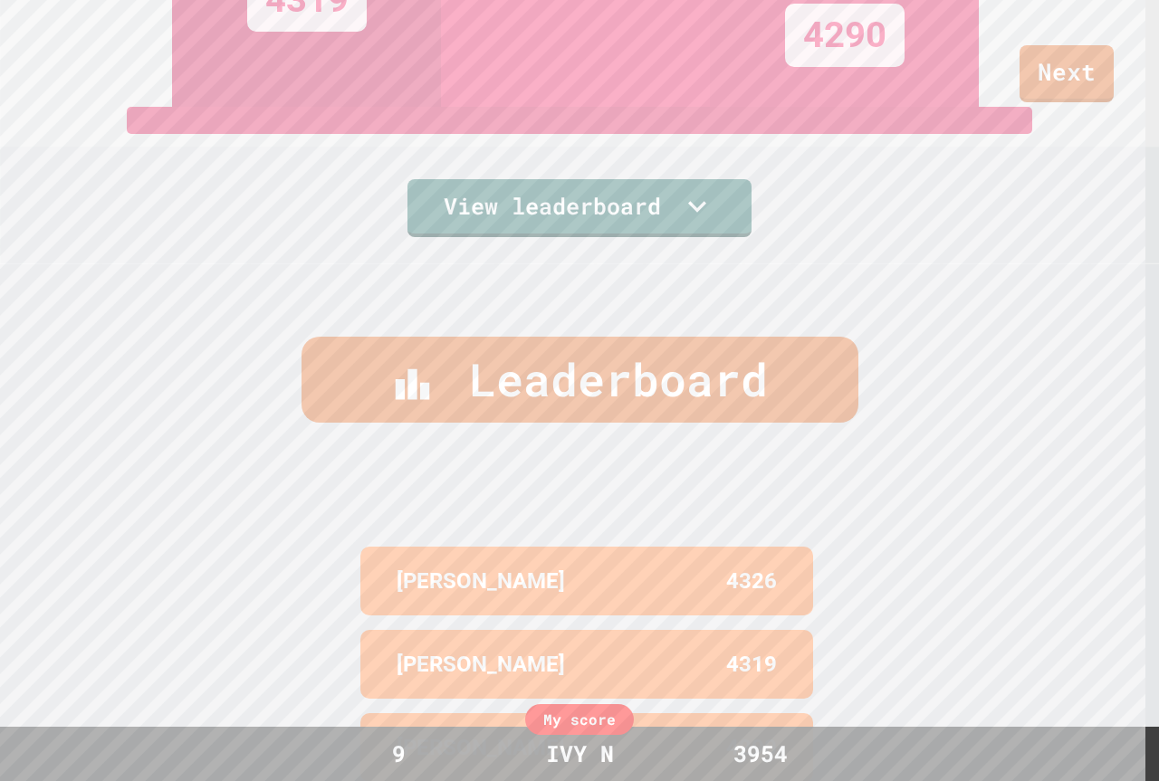
drag, startPoint x: 584, startPoint y: 156, endPoint x: 585, endPoint y: 183, distance: 27.2
click at [585, 164] on div "View leaderboard" at bounding box center [579, 172] width 344 height 130
click at [586, 185] on link "View leaderboard" at bounding box center [580, 207] width 350 height 61
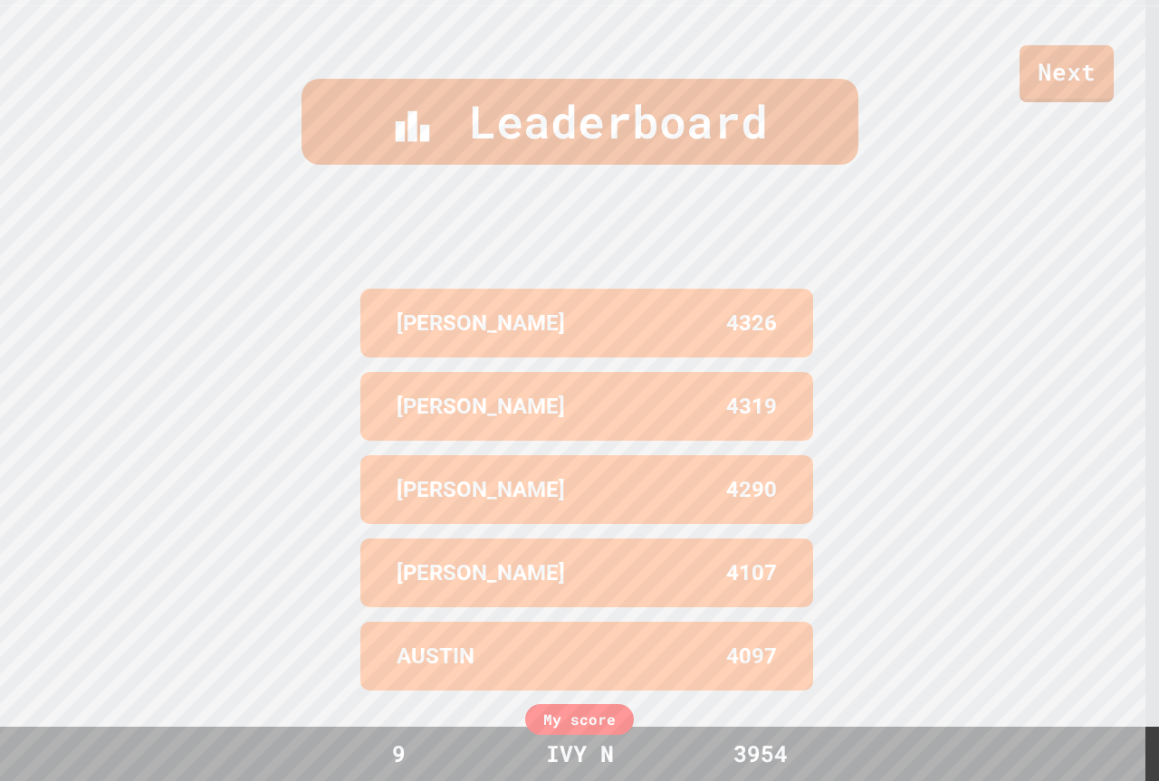
scroll to position [789, 0]
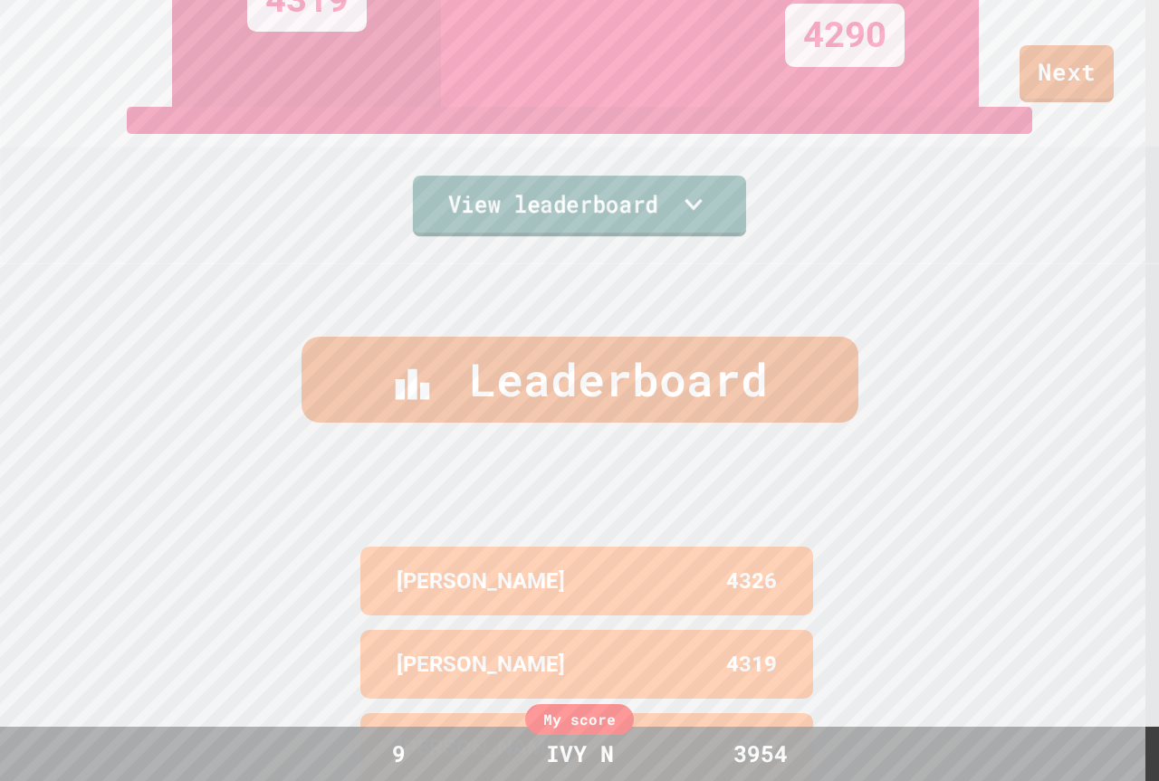
click at [592, 197] on link "View leaderboard" at bounding box center [579, 206] width 333 height 61
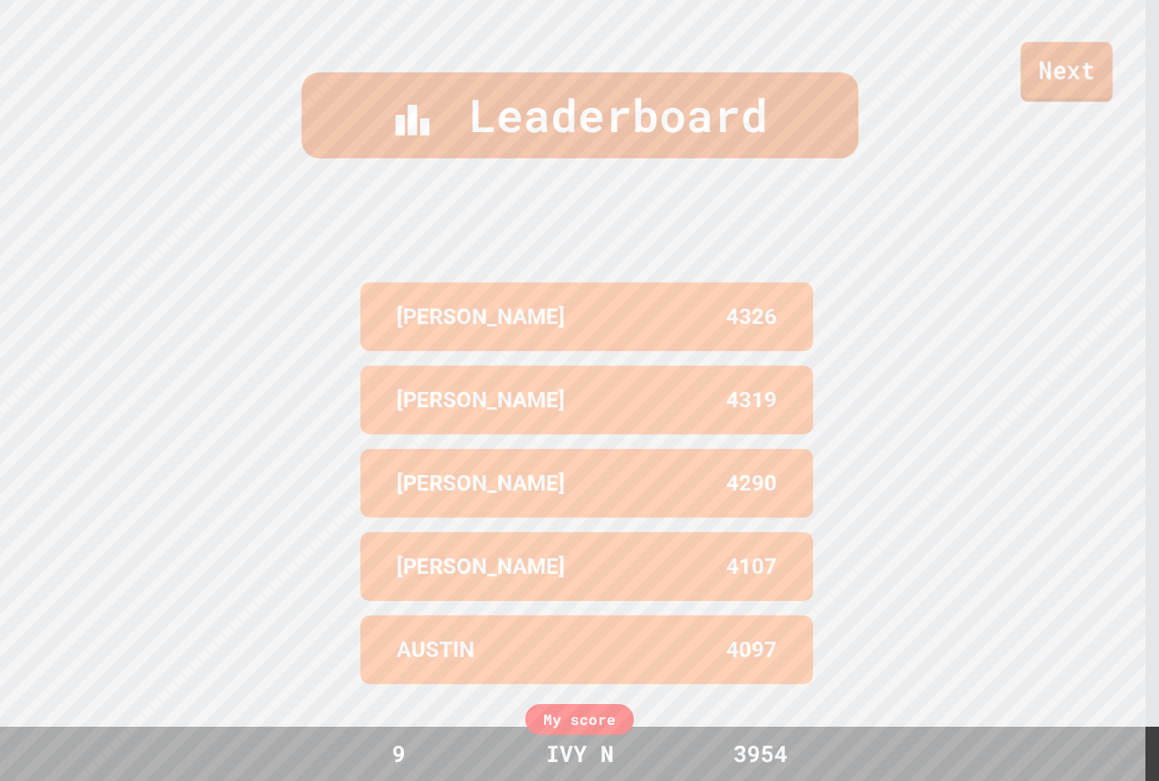
click at [1034, 75] on link "Next" at bounding box center [1066, 72] width 91 height 60
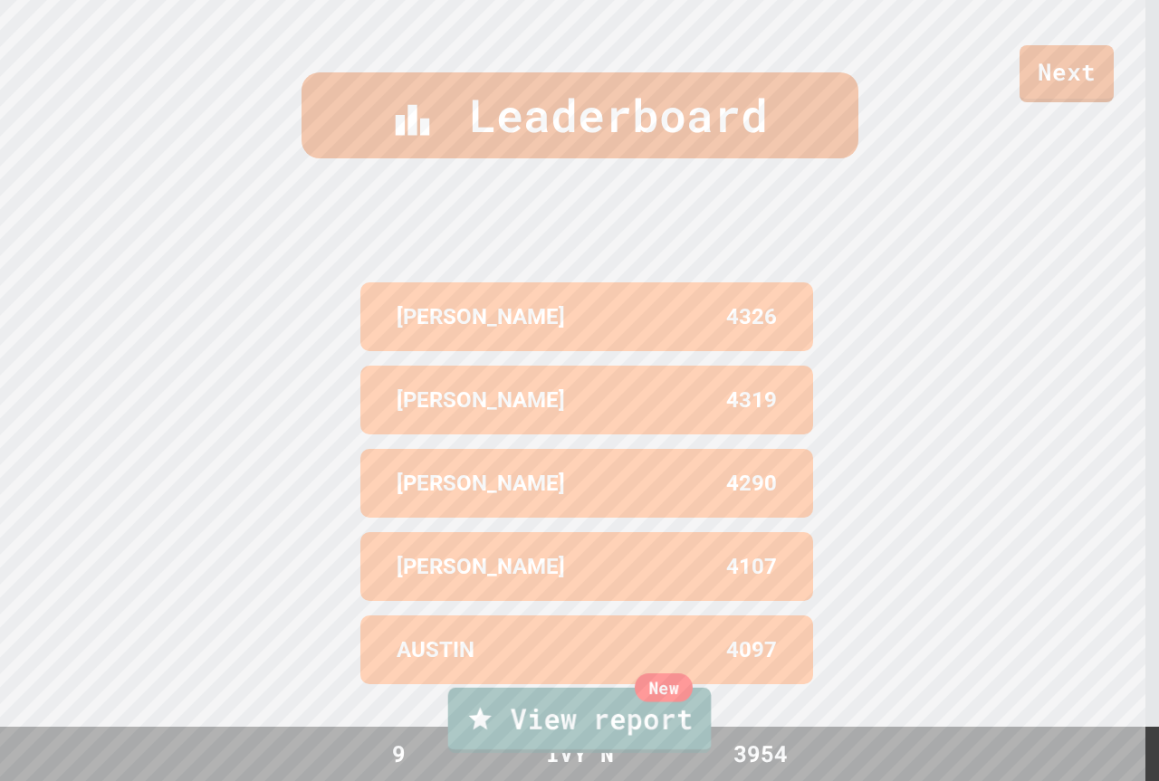
click at [657, 712] on link "New View report" at bounding box center [580, 720] width 264 height 65
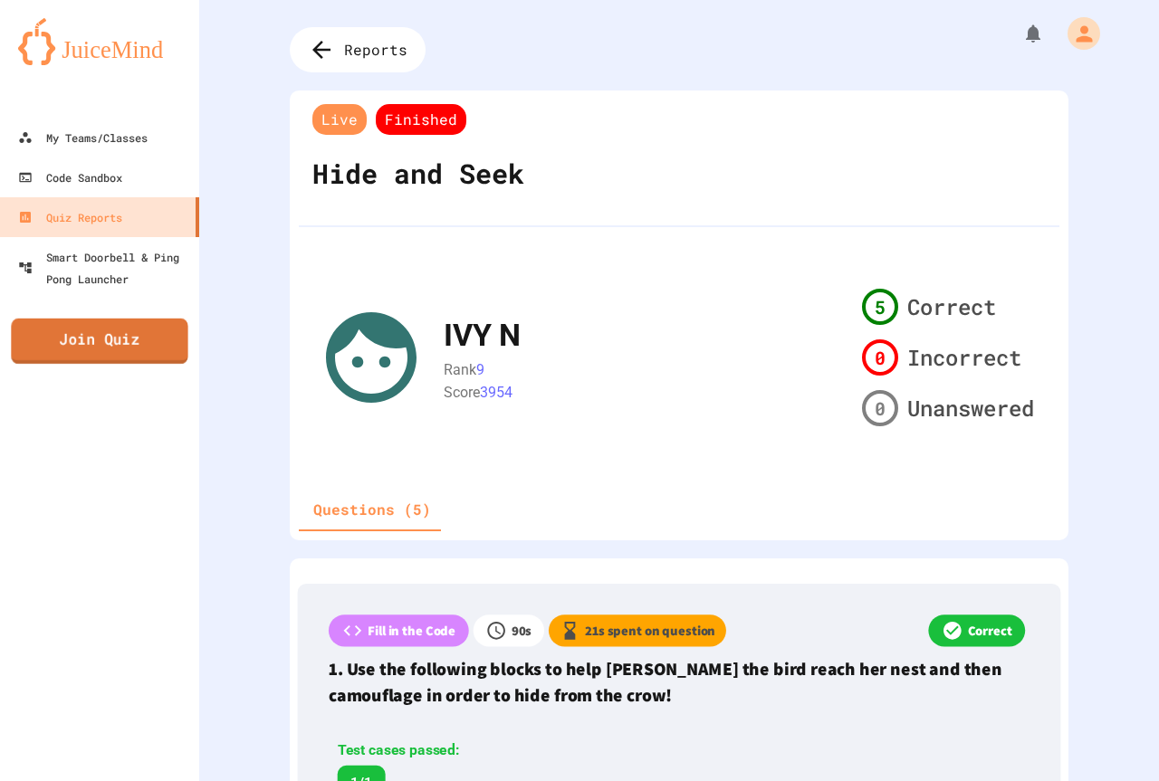
click at [149, 341] on link "Join Quiz" at bounding box center [99, 341] width 177 height 45
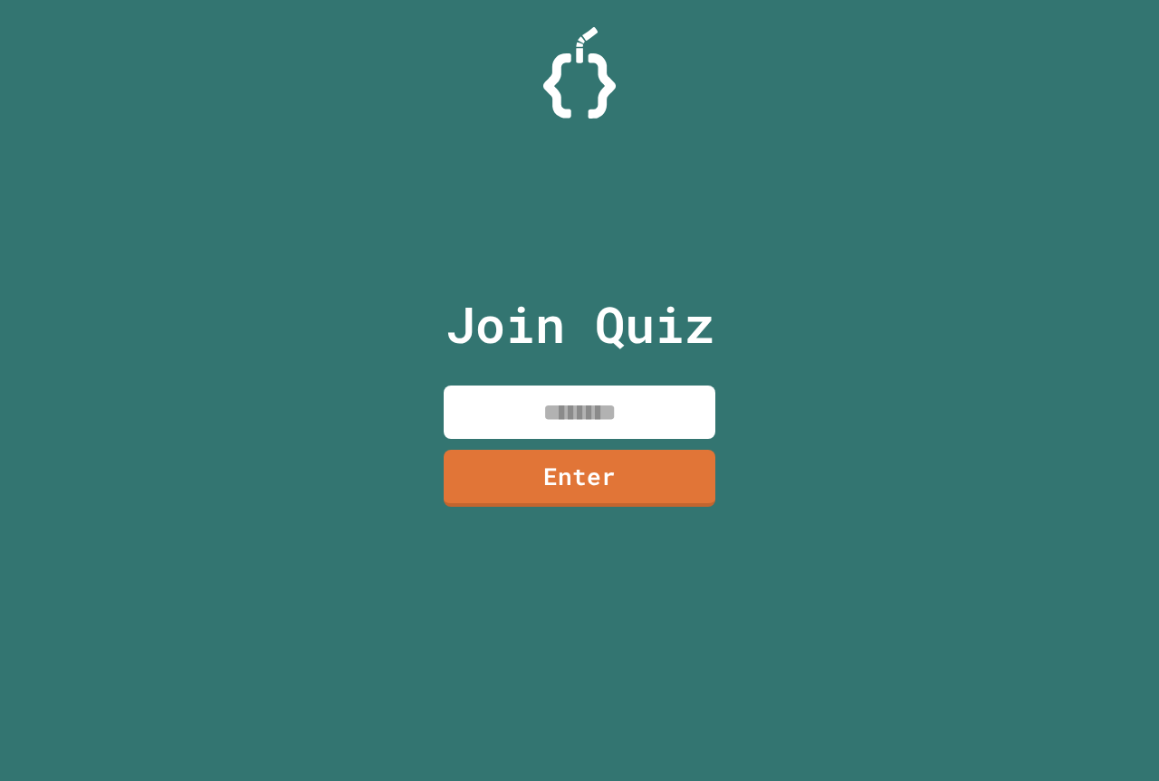
click at [579, 422] on input at bounding box center [580, 412] width 272 height 53
click at [582, 411] on input at bounding box center [580, 412] width 272 height 53
paste input "********"
type input "********"
click at [638, 474] on link "Enter" at bounding box center [580, 476] width 268 height 60
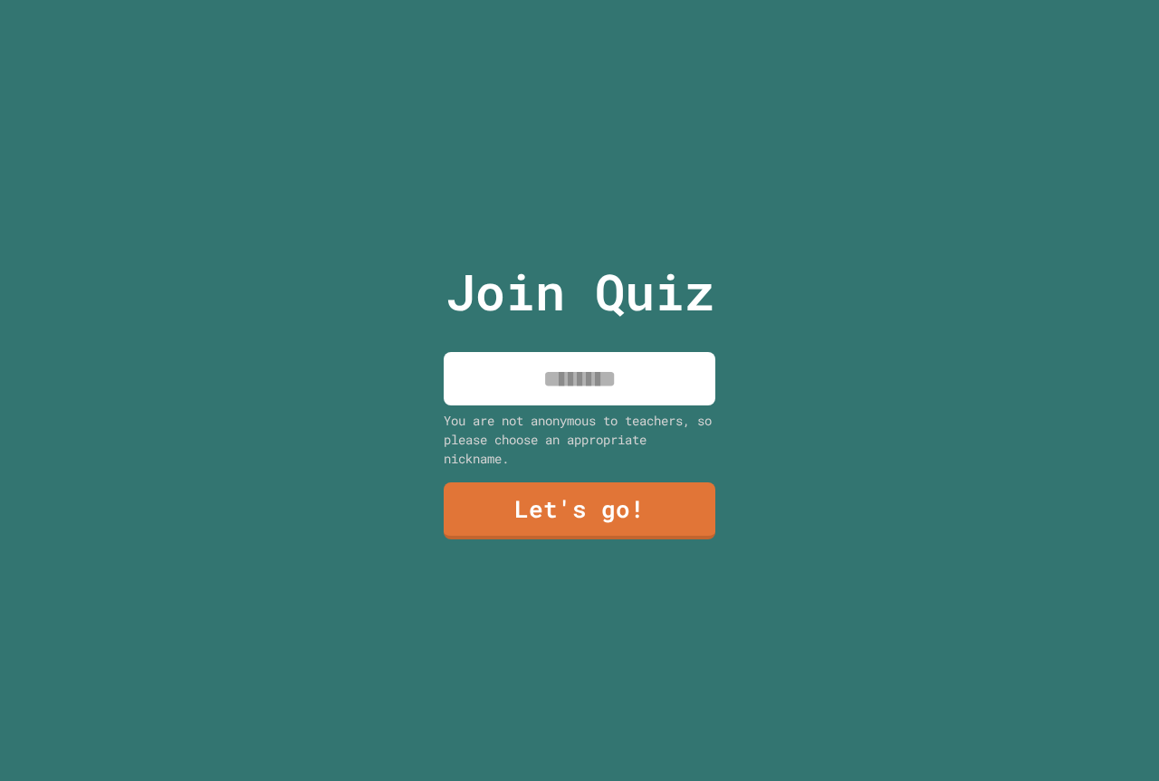
click at [594, 370] on input at bounding box center [580, 378] width 272 height 53
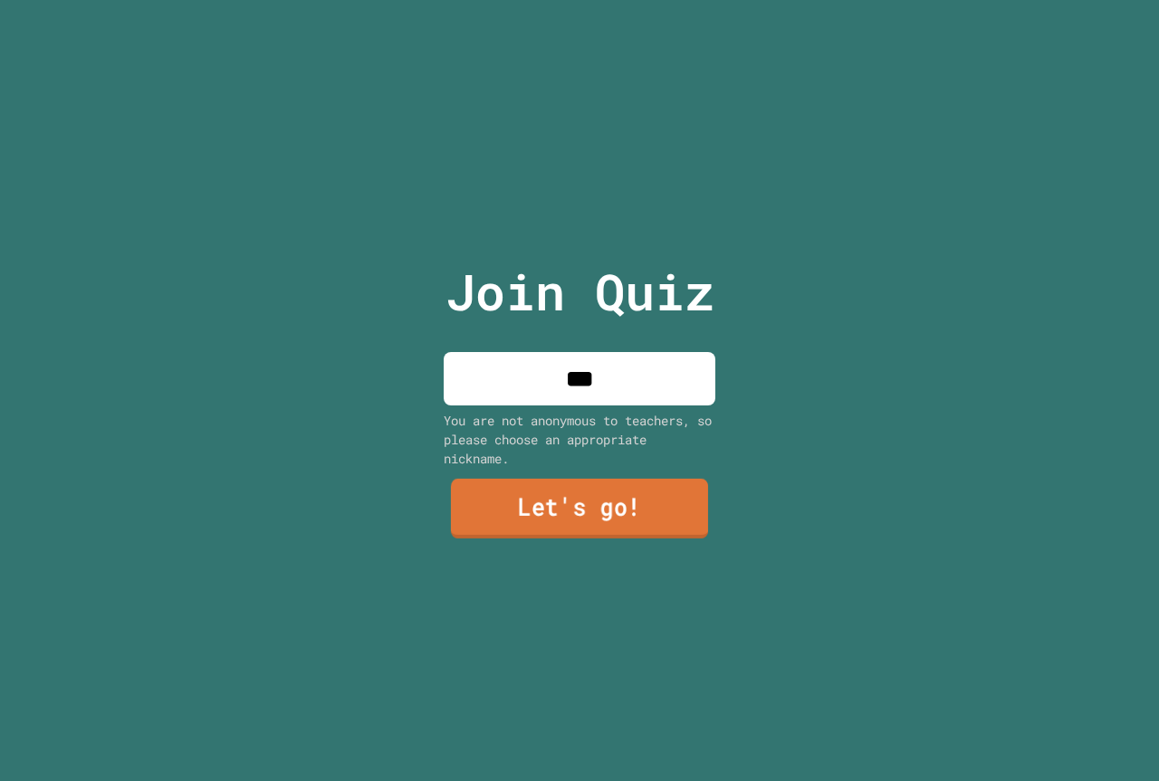
type input "***"
click at [596, 522] on link "Let's go!" at bounding box center [579, 509] width 257 height 60
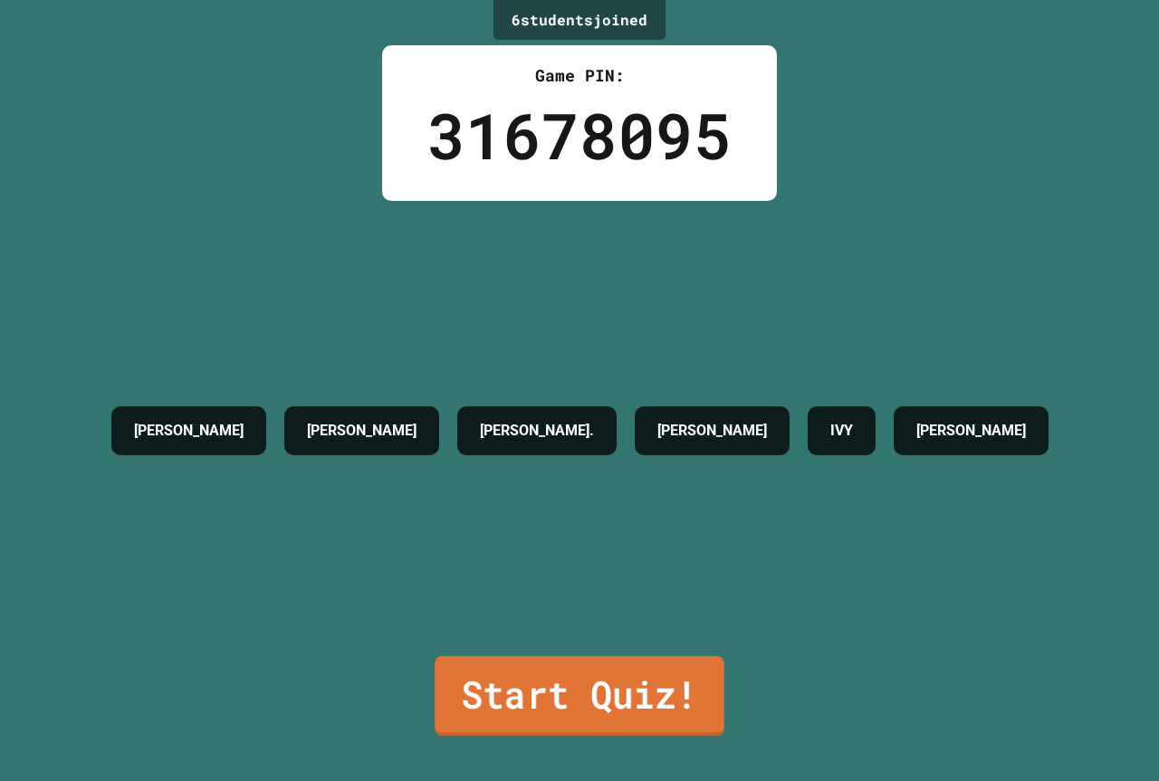
click at [607, 668] on link "Start Quiz!" at bounding box center [580, 697] width 290 height 80
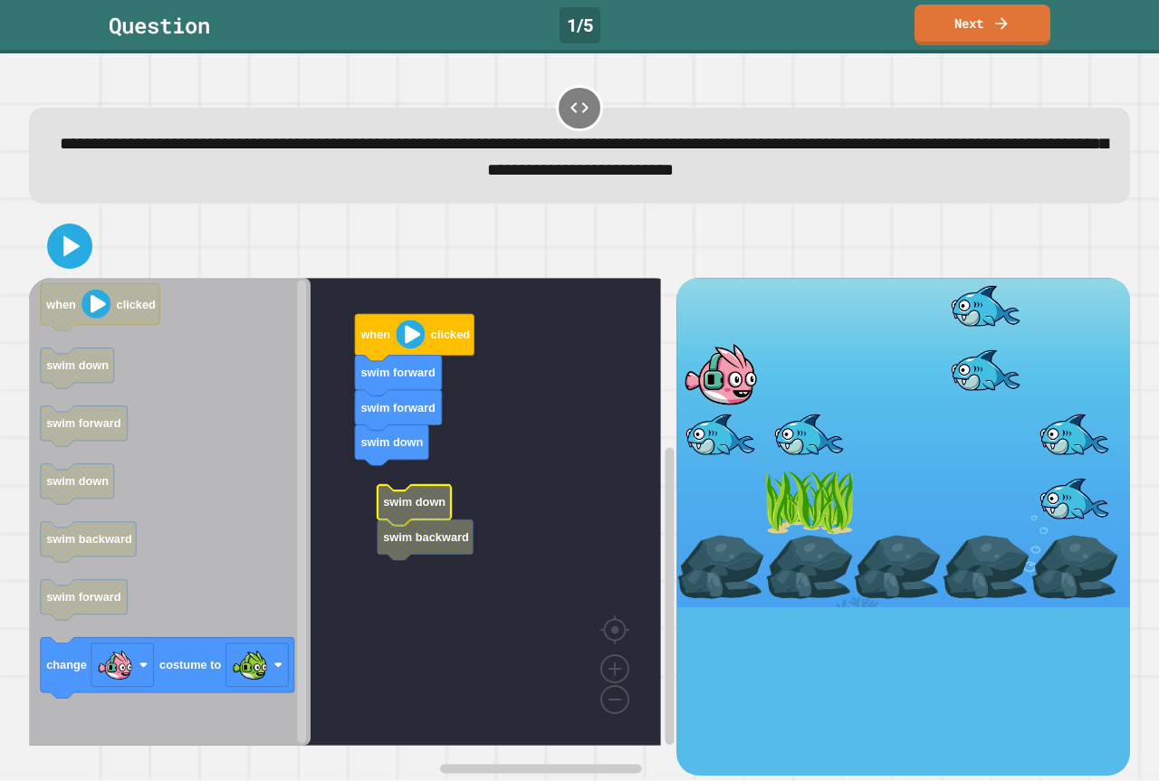
click at [344, 506] on rect "Blockly Workspace" at bounding box center [345, 512] width 632 height 468
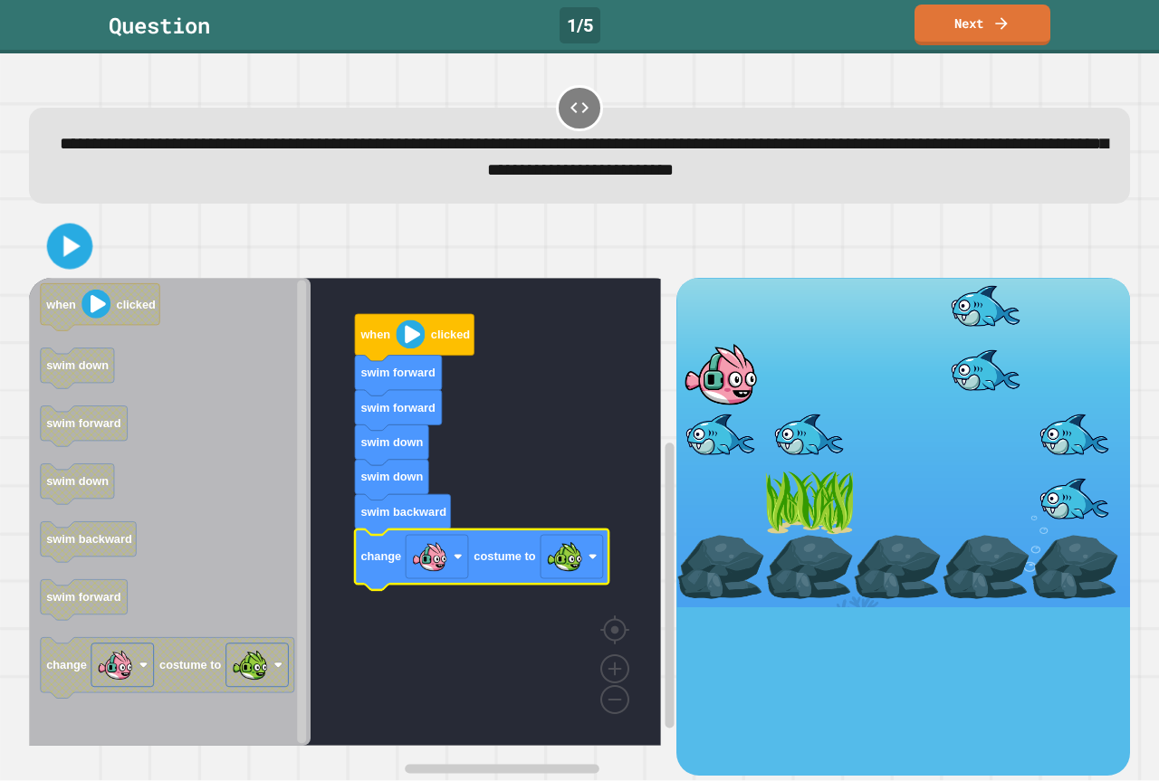
click at [85, 240] on icon at bounding box center [70, 246] width 37 height 37
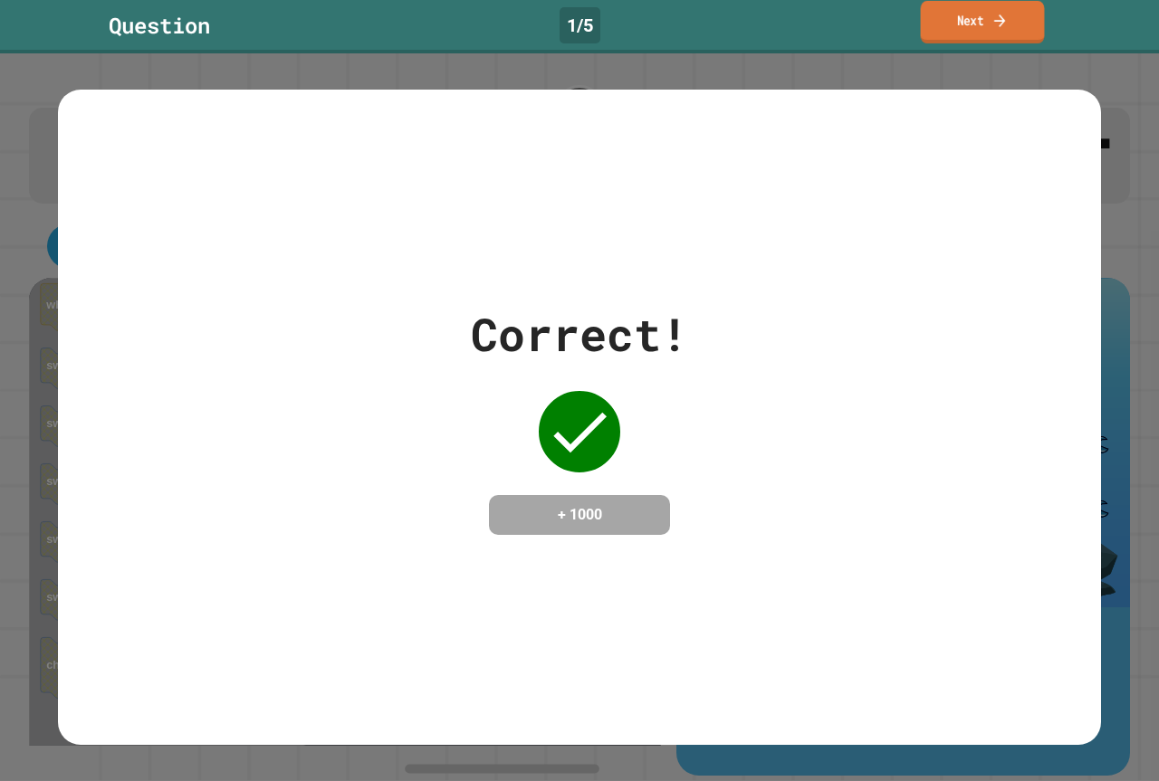
click at [961, 24] on link "Next" at bounding box center [983, 22] width 124 height 43
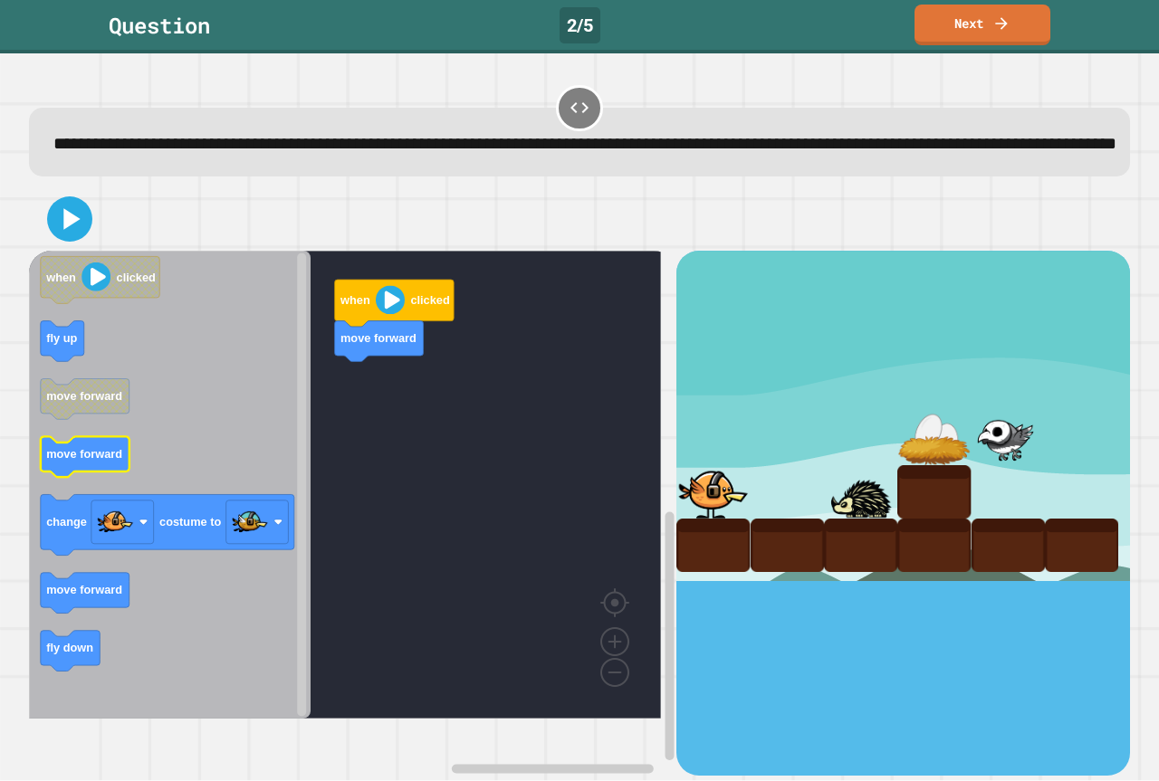
click at [104, 478] on icon "Blockly Workspace" at bounding box center [85, 457] width 89 height 41
click at [42, 379] on icon "when clicked fly up move forward move forward change costume to move forward fl…" at bounding box center [170, 485] width 282 height 468
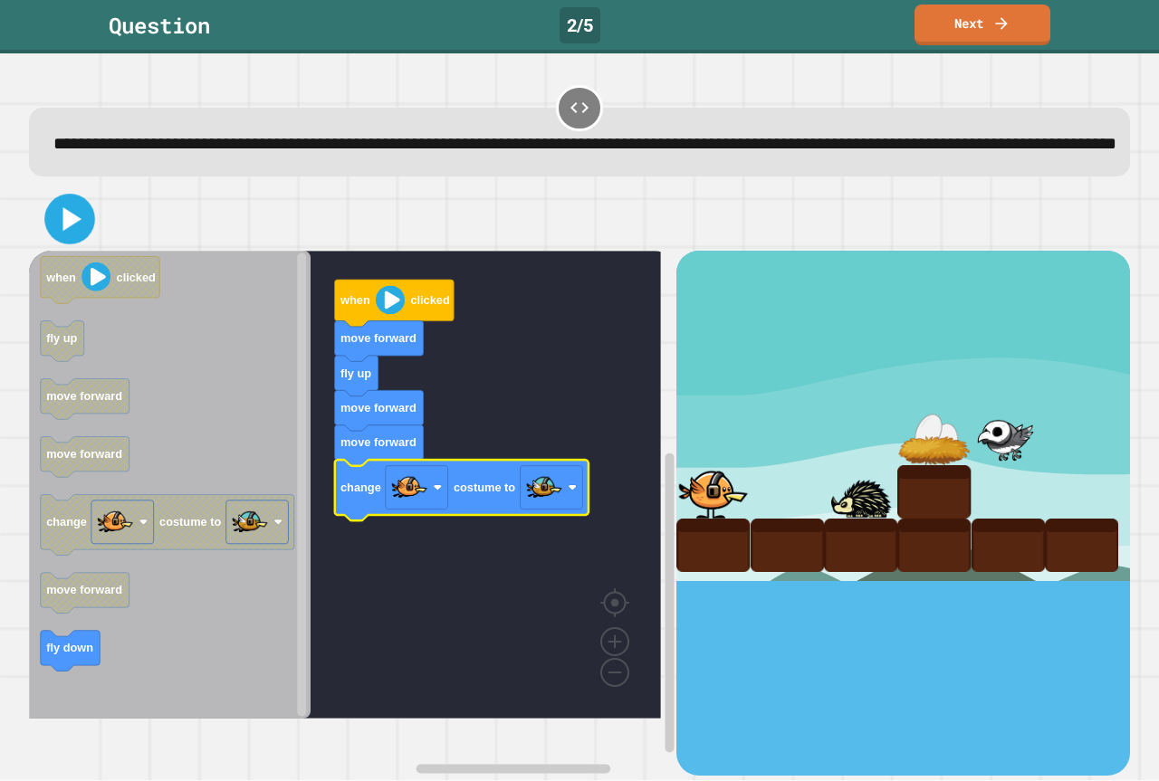
click at [70, 240] on icon at bounding box center [70, 219] width 41 height 41
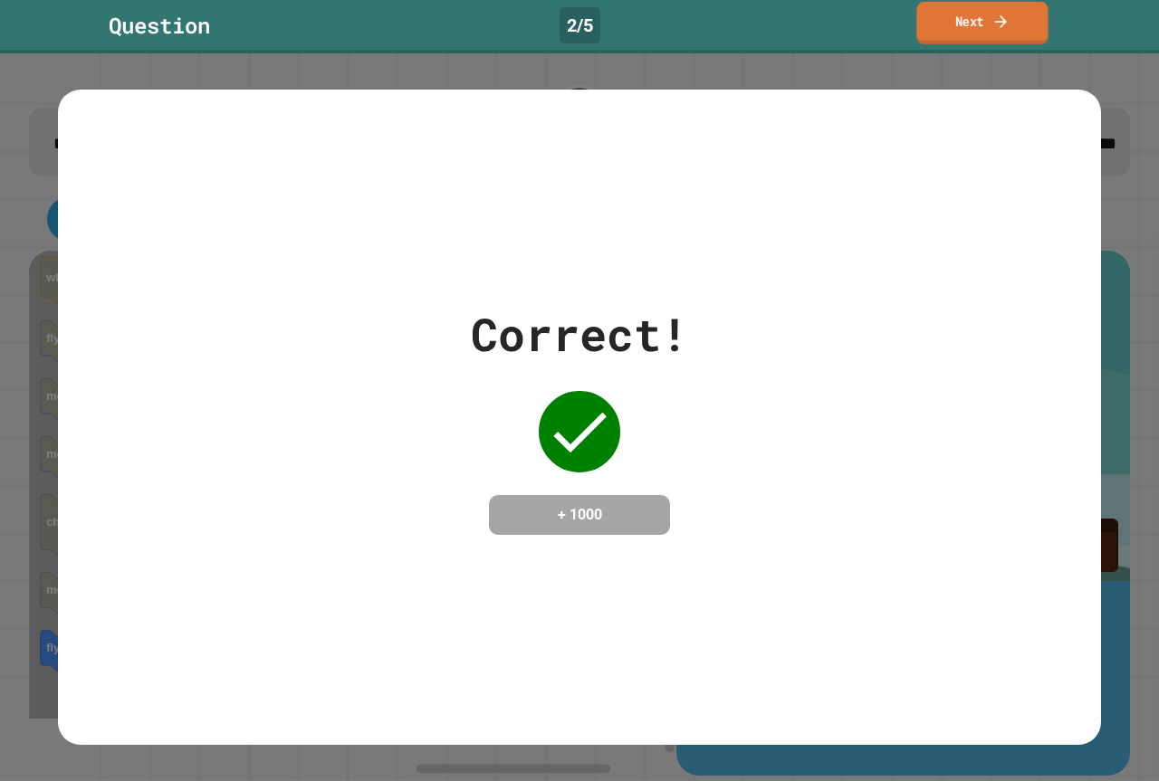
click at [946, 34] on link "Next" at bounding box center [981, 23] width 131 height 43
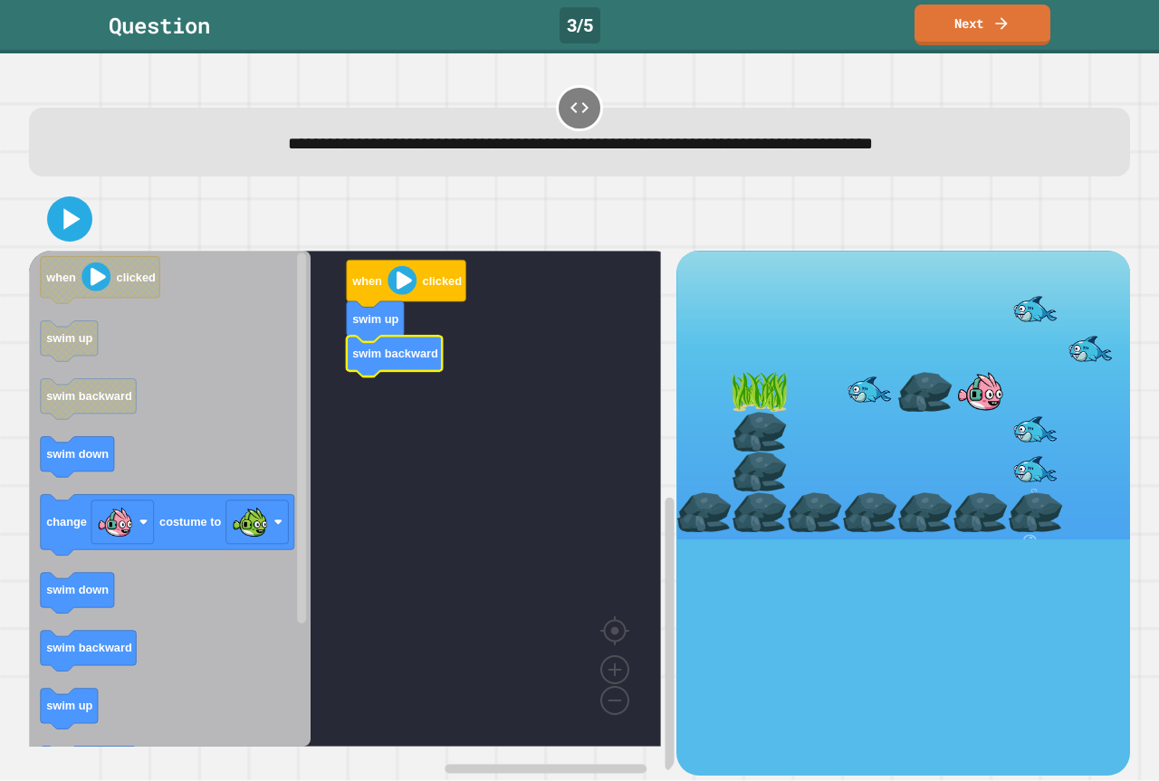
click at [139, 647] on icon "Blockly Workspace" at bounding box center [170, 499] width 282 height 496
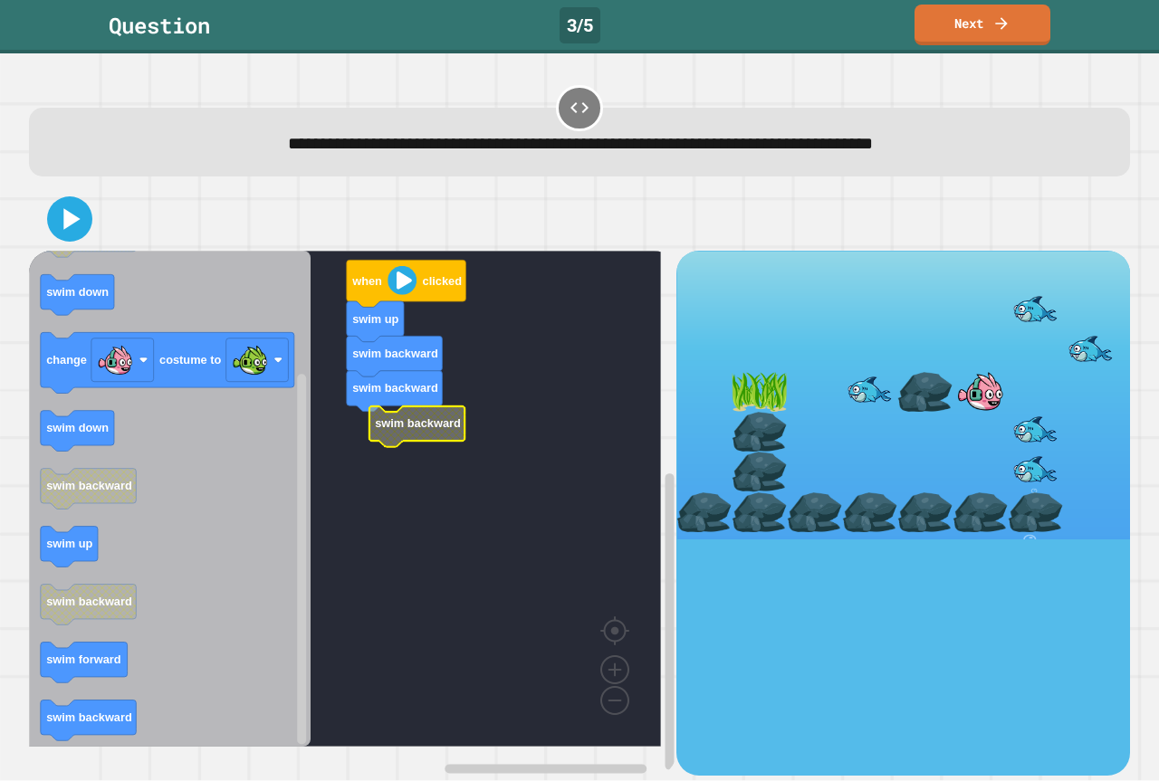
click at [360, 442] on rect "Blockly Workspace" at bounding box center [345, 499] width 632 height 496
click at [109, 656] on g "swim forward" at bounding box center [84, 663] width 87 height 41
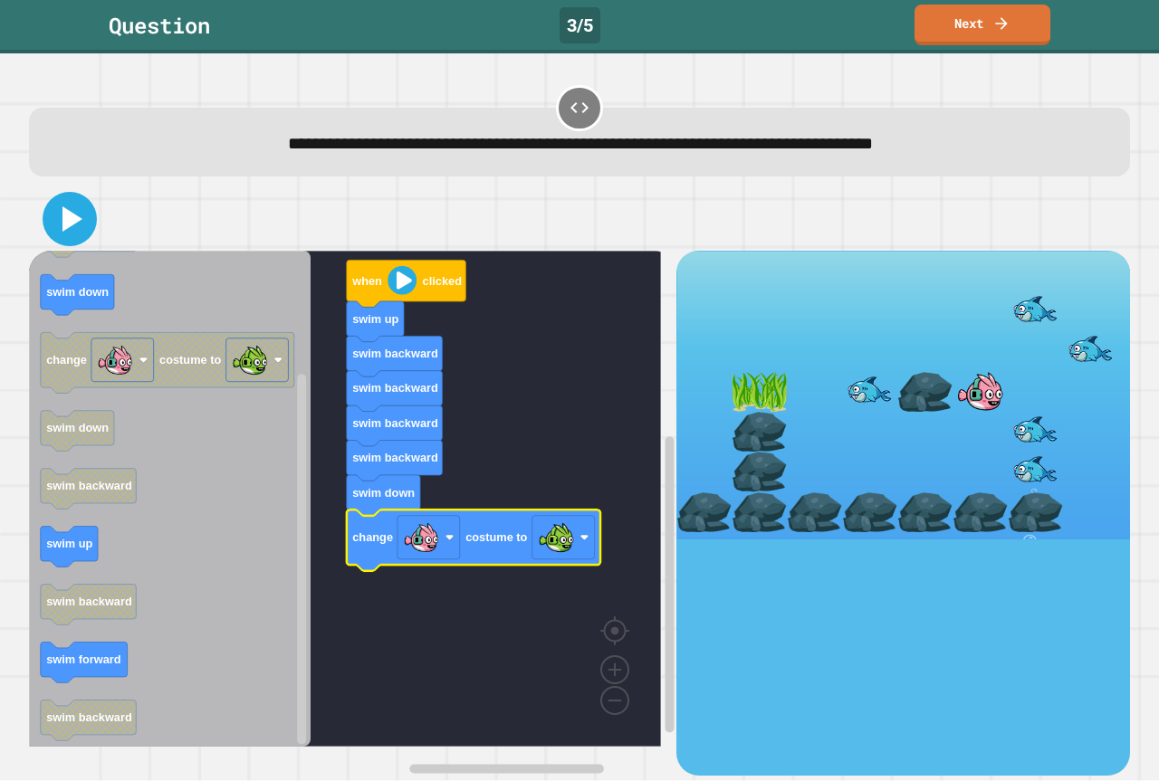
click at [81, 217] on icon at bounding box center [69, 218] width 43 height 43
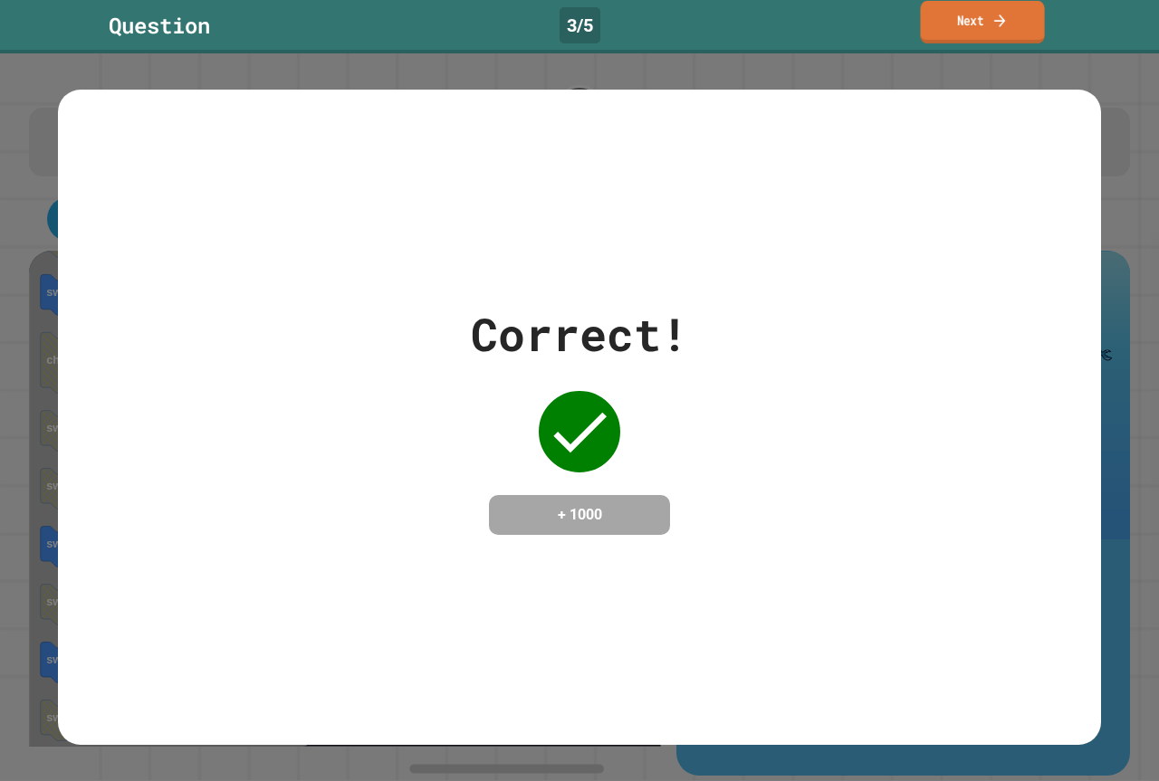
click at [976, 39] on link "Next" at bounding box center [982, 22] width 124 height 43
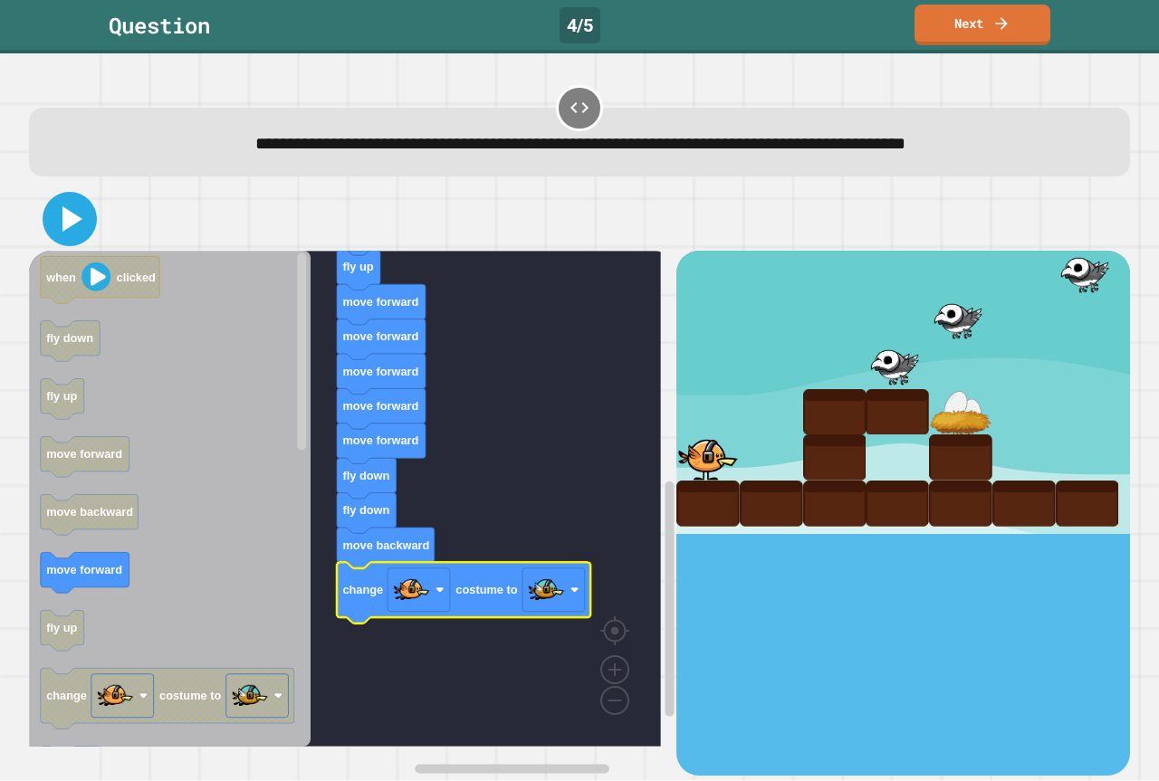
click at [60, 221] on icon at bounding box center [69, 218] width 43 height 43
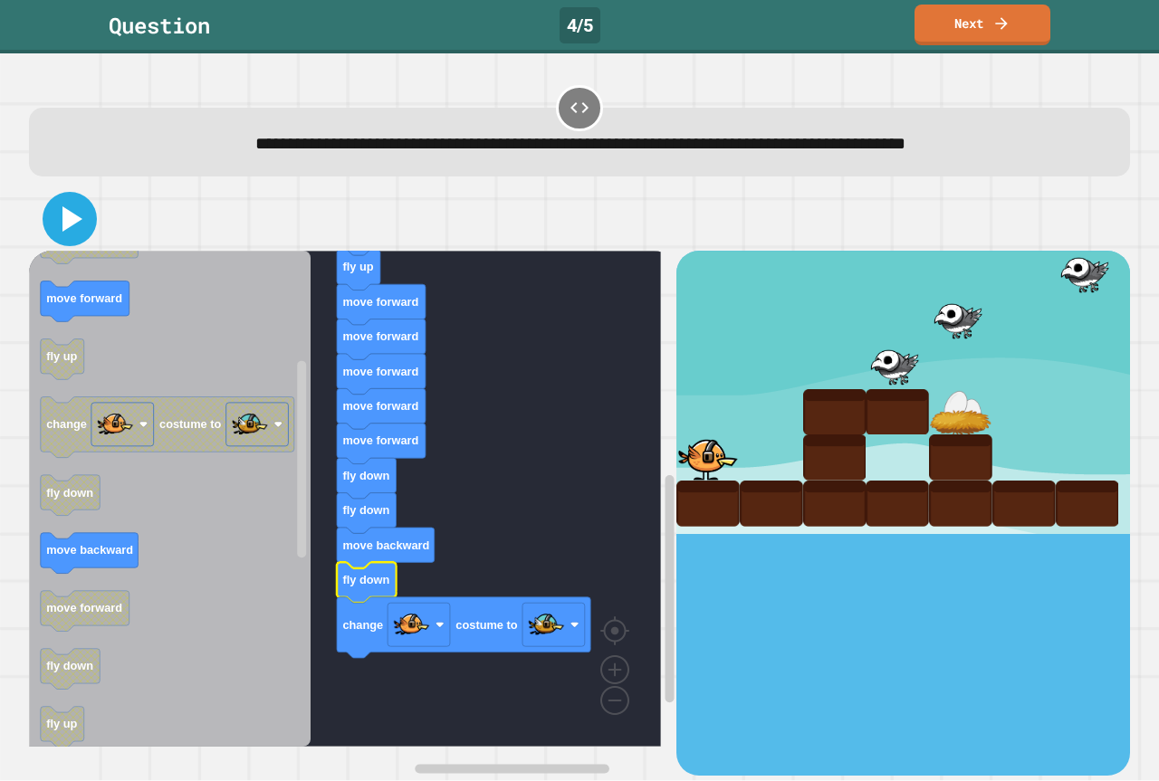
click at [69, 224] on icon at bounding box center [72, 218] width 20 height 25
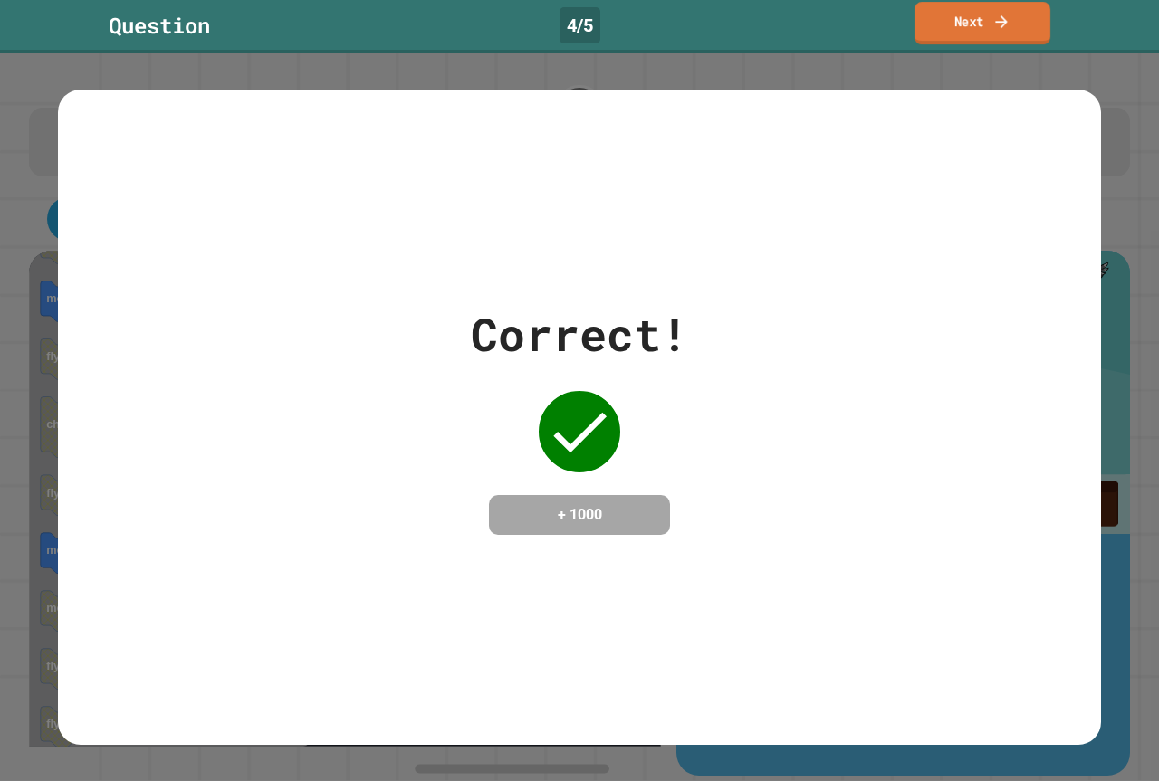
click at [993, 6] on link "Next" at bounding box center [983, 23] width 136 height 43
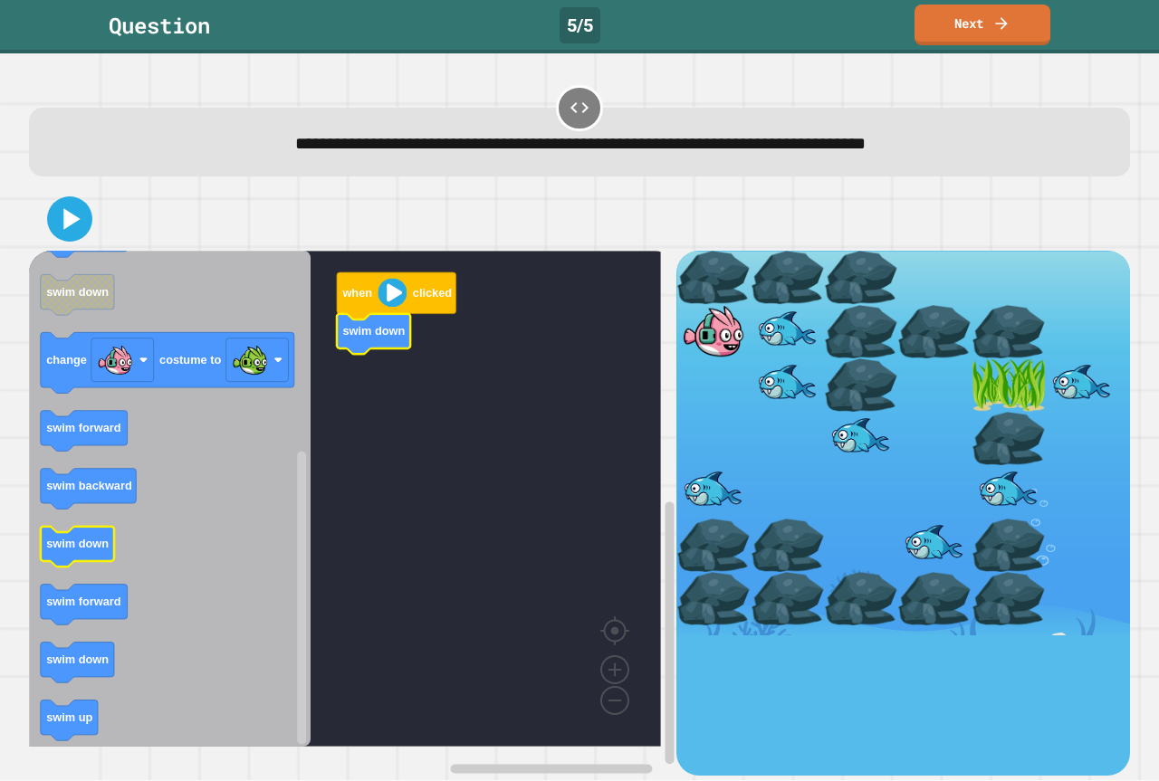
click at [56, 561] on icon "when clicked swim forward swim backward swim up swim up swim forward swim down …" at bounding box center [170, 499] width 282 height 496
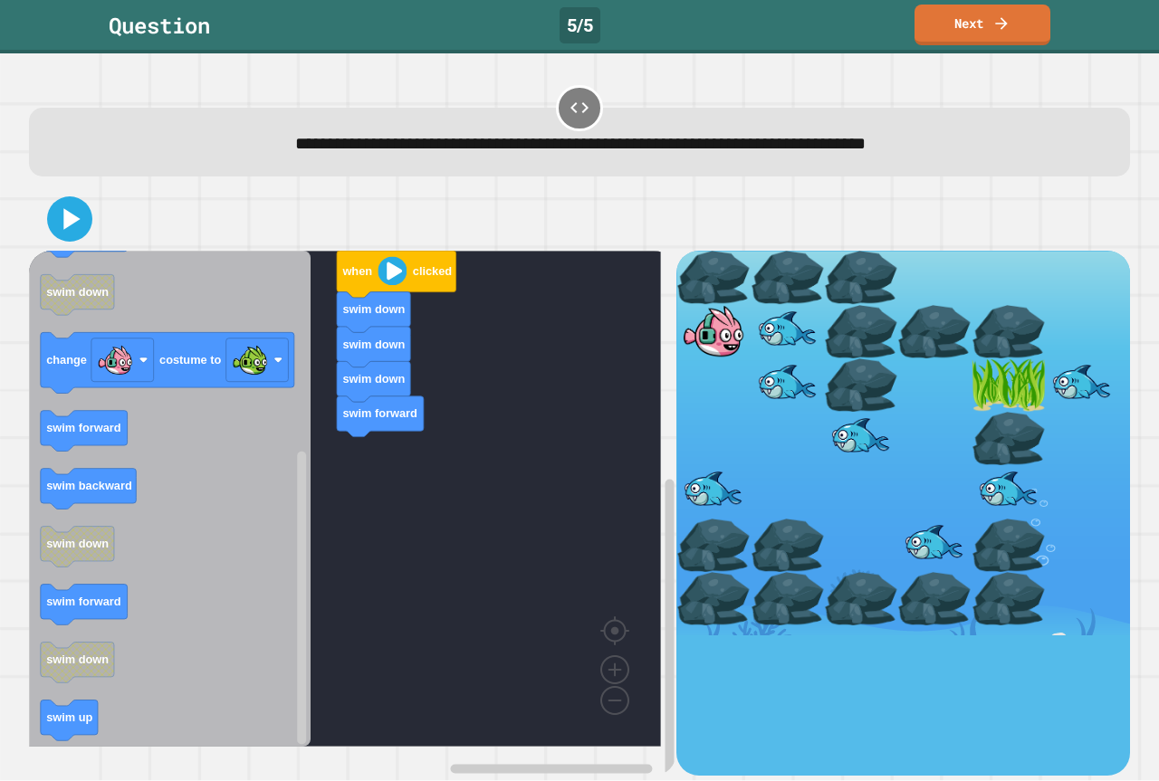
drag, startPoint x: 704, startPoint y: 378, endPoint x: 723, endPoint y: 404, distance: 32.4
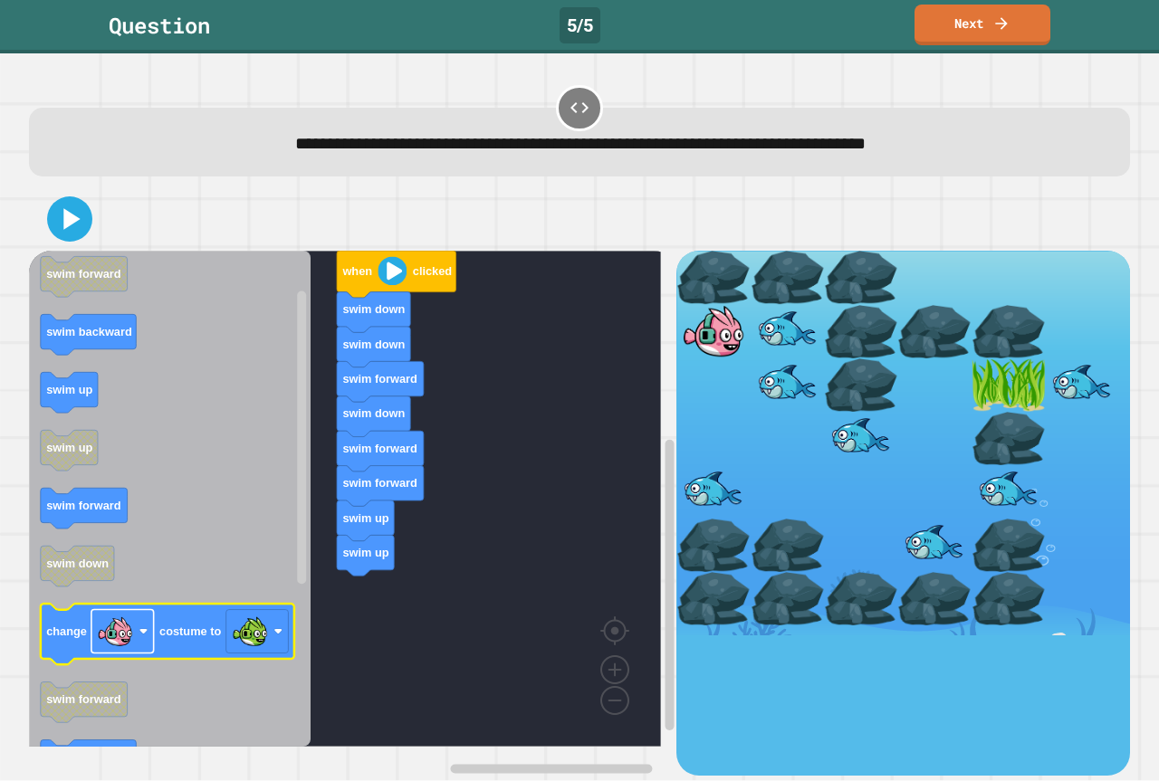
click at [152, 647] on rect "Blockly Workspace" at bounding box center [122, 631] width 62 height 43
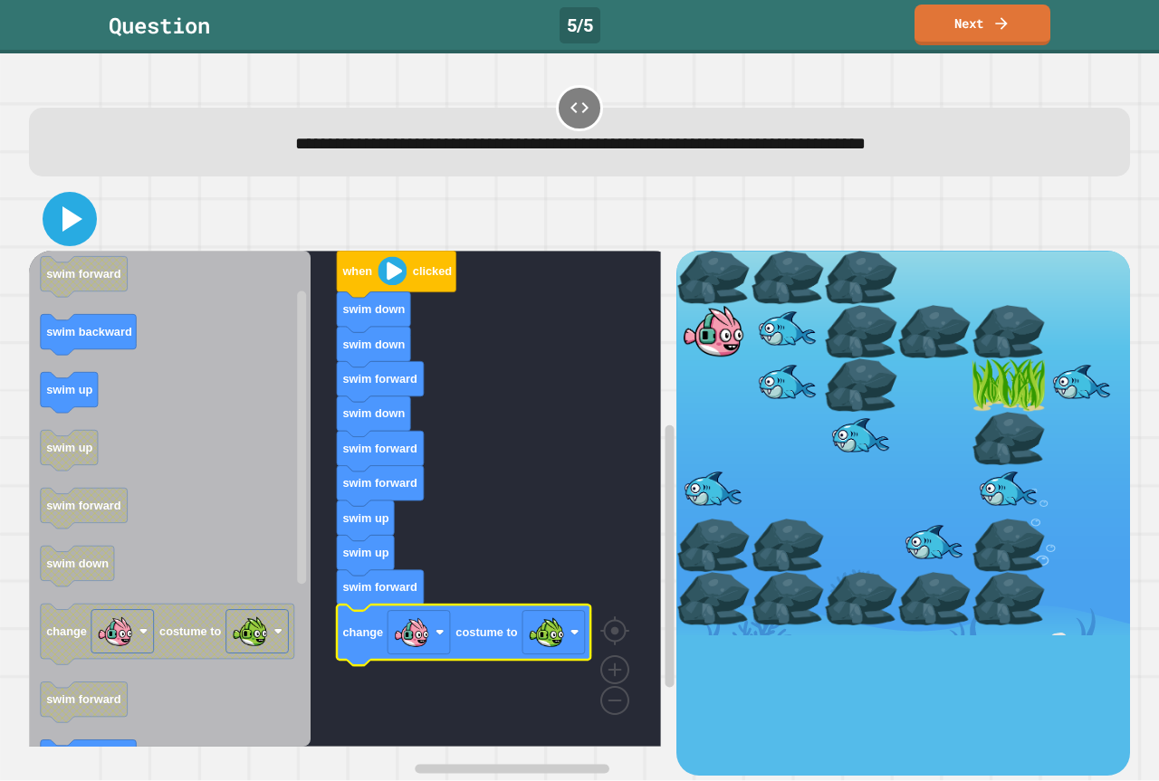
click at [75, 202] on icon at bounding box center [69, 218] width 43 height 43
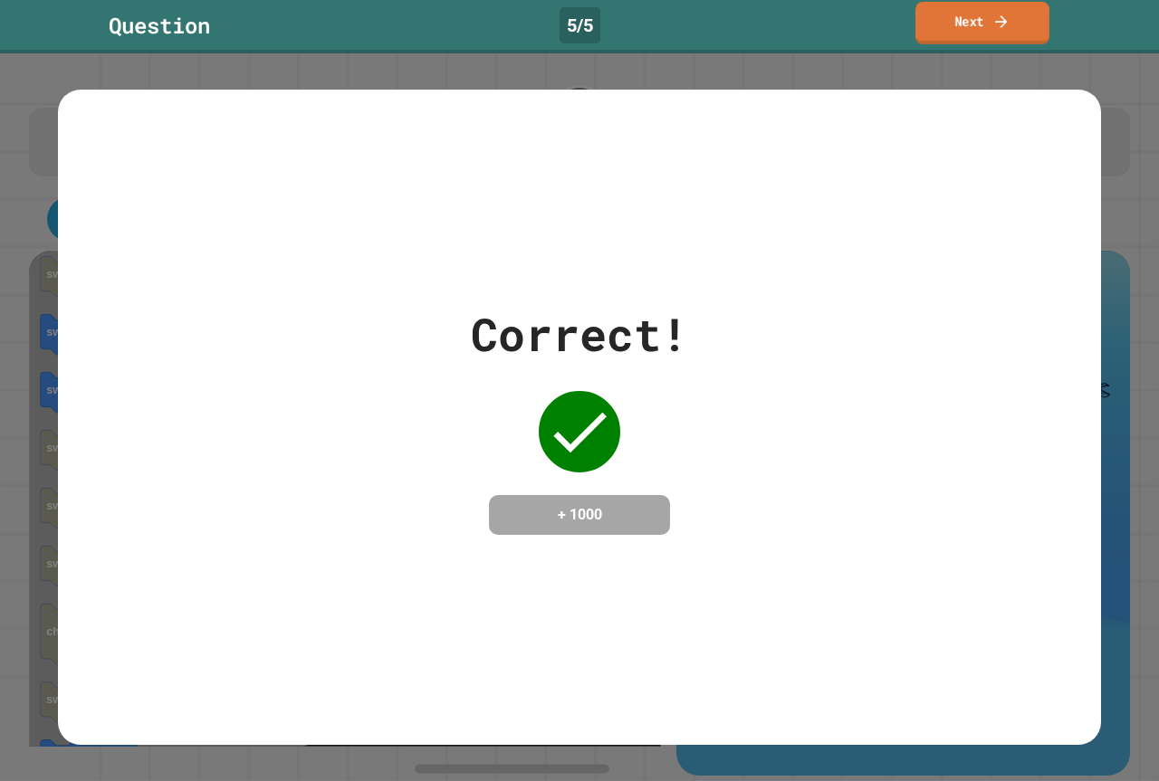
click at [1011, 10] on link "Next" at bounding box center [983, 23] width 134 height 43
